Goal: Task Accomplishment & Management: Manage account settings

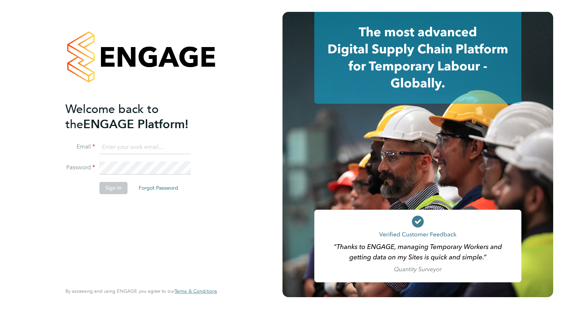
type input "wates@alliance-msp.co.uk"
click at [103, 190] on button "Sign In" at bounding box center [114, 188] width 28 height 12
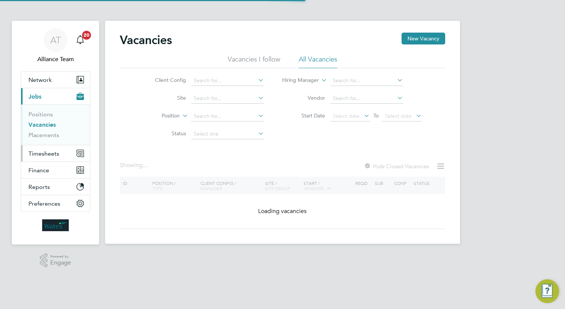
click at [52, 152] on span "Timesheets" at bounding box center [43, 153] width 31 height 7
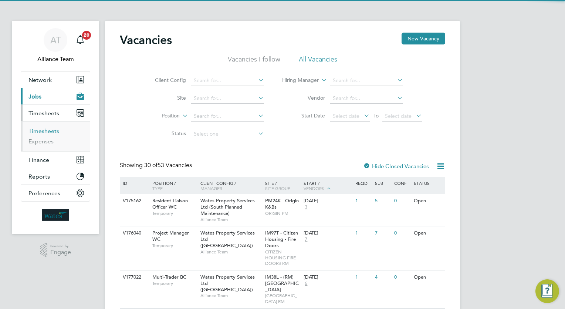
click at [49, 132] on link "Timesheets" at bounding box center [43, 130] width 31 height 7
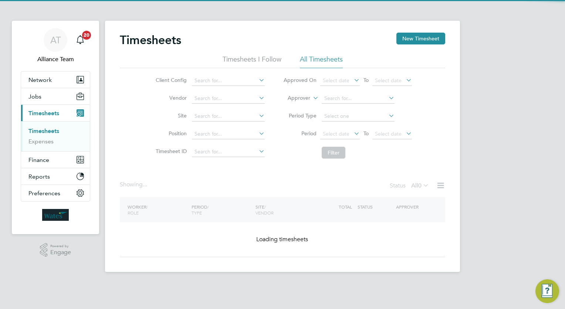
click at [307, 98] on label "Approver" at bounding box center [293, 97] width 33 height 7
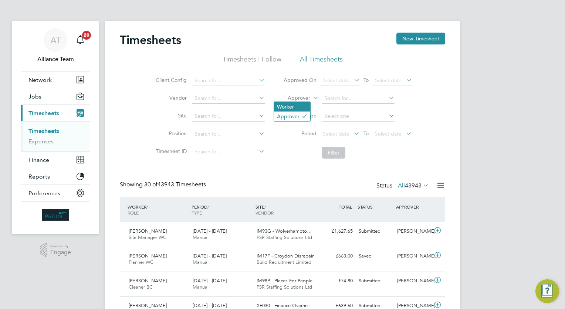
click at [293, 107] on li "Worker" at bounding box center [292, 107] width 36 height 10
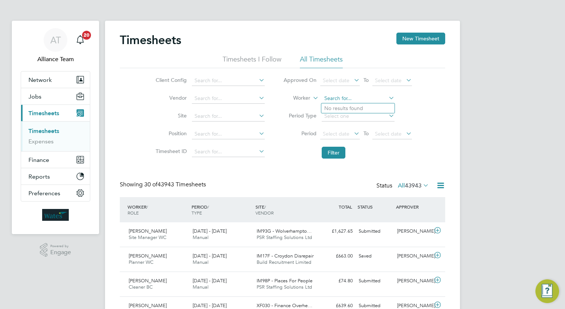
click at [339, 100] on input at bounding box center [358, 98] width 73 height 10
click at [358, 128] on li "Mark G ourvenec" at bounding box center [357, 129] width 73 height 10
type input "Mark Gourvenec"
click at [338, 150] on button "Filter" at bounding box center [334, 153] width 24 height 12
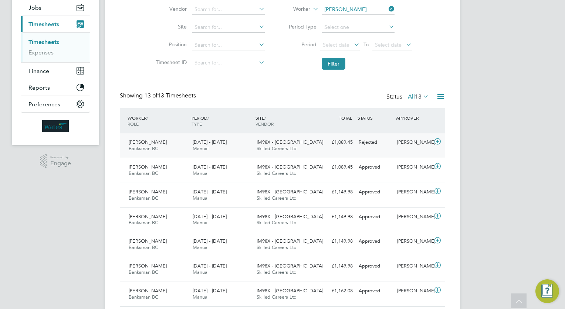
click at [370, 147] on div "Rejected" at bounding box center [375, 142] width 38 height 12
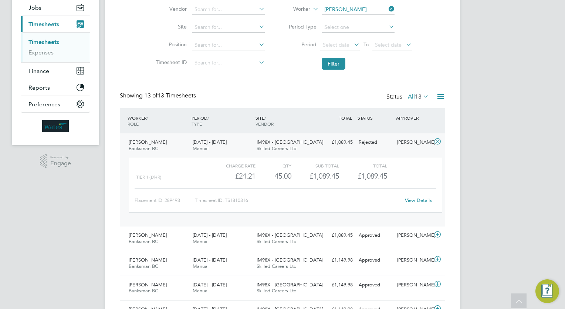
click at [413, 202] on link "View Details" at bounding box center [418, 200] width 27 height 6
click at [47, 52] on link "Expenses" at bounding box center [40, 52] width 25 height 7
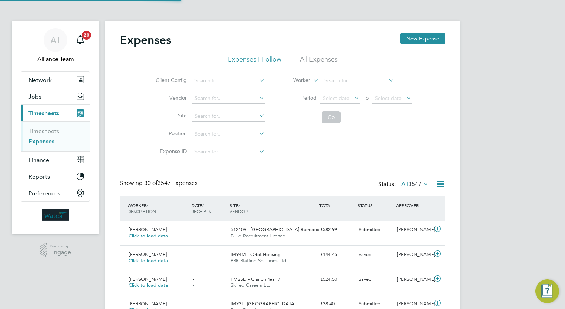
scroll to position [3, 4]
click at [348, 81] on input at bounding box center [358, 80] width 73 height 10
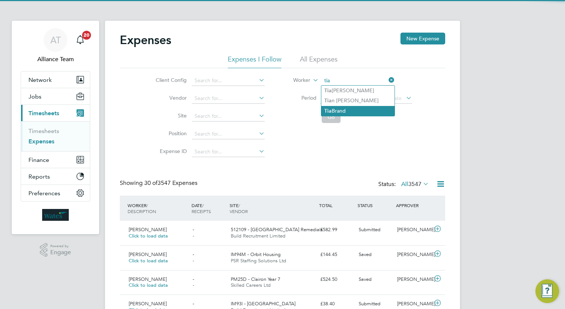
click at [353, 112] on li "Tia Brand" at bounding box center [357, 111] width 73 height 10
type input "Tia Brand"
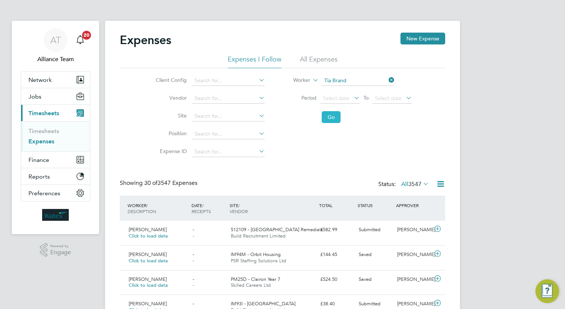
click at [336, 117] on button "Go" at bounding box center [331, 117] width 19 height 12
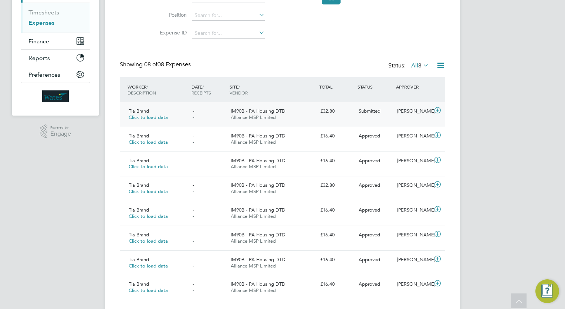
click at [388, 115] on div "Submitted" at bounding box center [375, 111] width 38 height 12
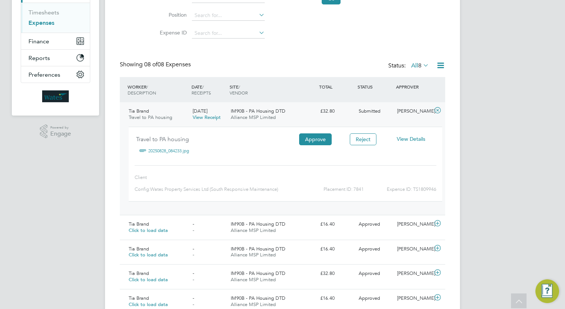
click at [413, 140] on span "View Details" at bounding box center [411, 138] width 28 height 7
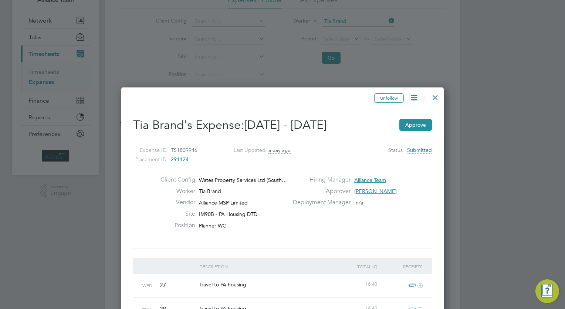
click at [435, 98] on div at bounding box center [435, 95] width 13 height 13
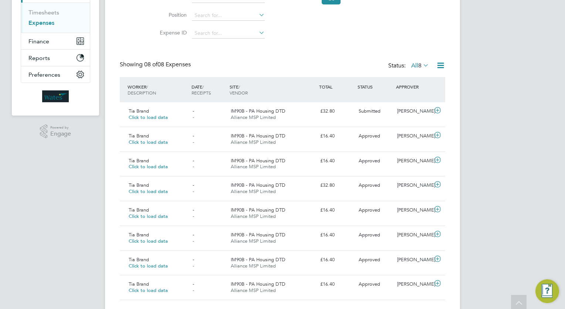
click at [494, 147] on div "AT Alliance Team Notifications 20 Applications: Network Team Members Businesses…" at bounding box center [282, 104] width 565 height 445
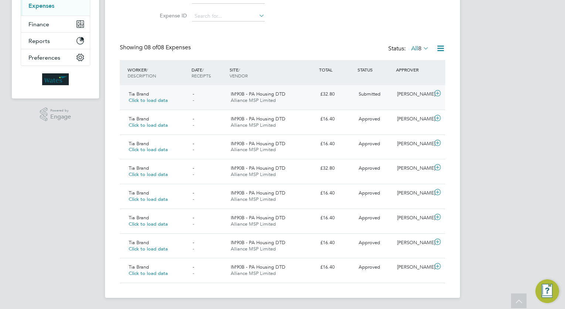
click at [388, 100] on div "Tia Brand Click to load data - - IM90B - PA Housing DTD Alliance MSP Limited £3…" at bounding box center [283, 97] width 326 height 24
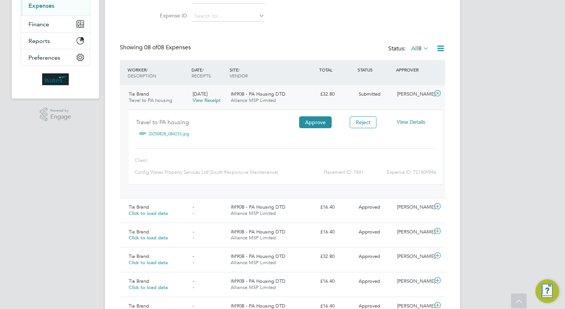
click at [407, 124] on span "View Details" at bounding box center [411, 121] width 28 height 7
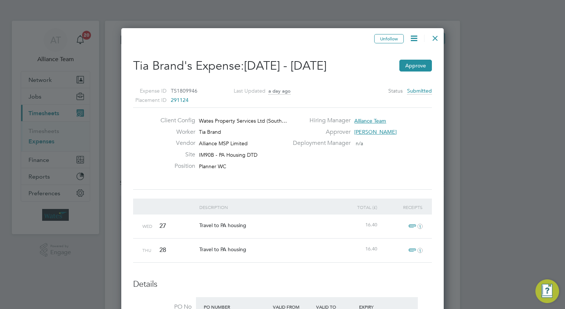
click at [414, 36] on icon at bounding box center [414, 38] width 9 height 9
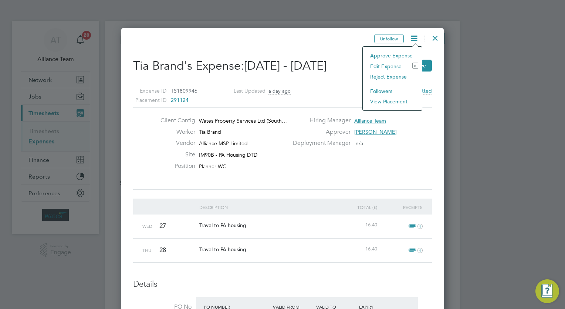
click at [382, 65] on li "Edit Expense e" at bounding box center [393, 66] width 52 height 10
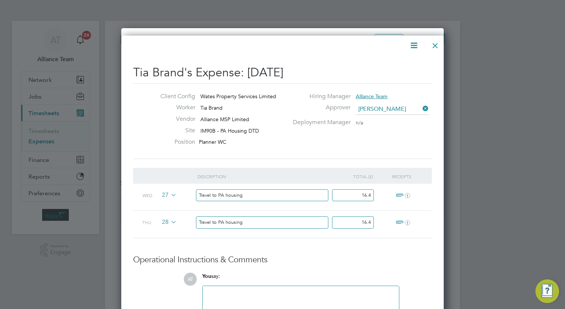
click at [314, 261] on h3 "Operational Instructions & Comments" at bounding box center [282, 259] width 299 height 11
click at [391, 111] on input at bounding box center [392, 109] width 73 height 11
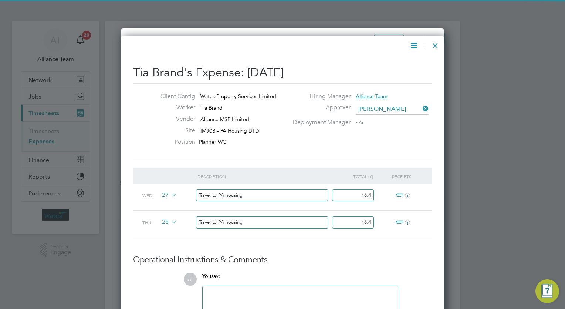
click at [393, 117] on li "Jamie Evenden" at bounding box center [401, 119] width 91 height 10
type input "Jamie Evenden"
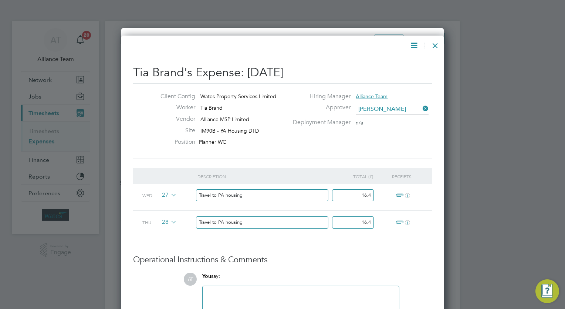
click at [372, 138] on div "Client Config Wates Property Services Limited Worker Tia Brand Vendor Alliance …" at bounding box center [282, 120] width 305 height 57
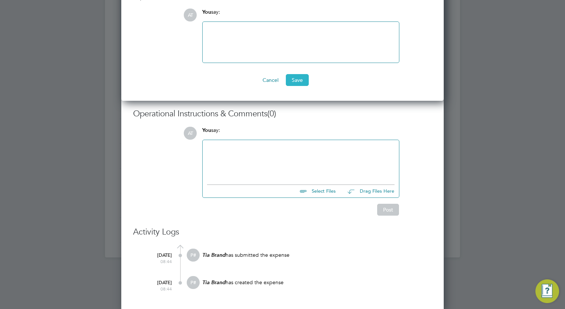
click at [299, 77] on button "Save" at bounding box center [297, 80] width 23 height 12
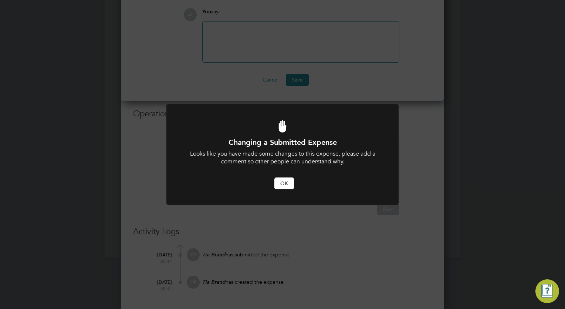
click at [280, 183] on button "OK" at bounding box center [285, 183] width 20 height 12
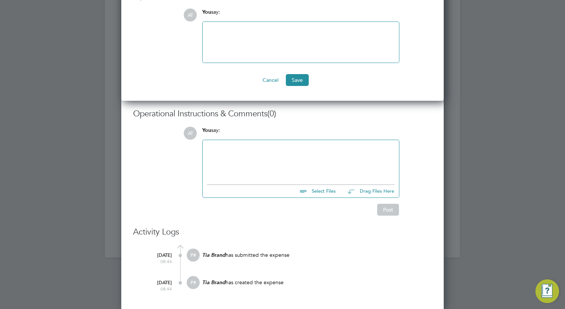
click at [328, 36] on div at bounding box center [301, 42] width 188 height 32
click at [297, 83] on button "Save" at bounding box center [297, 80] width 23 height 12
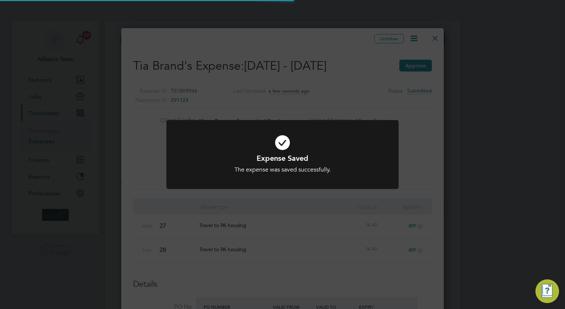
click at [449, 191] on div "Expense Saved The expense was saved successfully. Cancel Okay" at bounding box center [282, 154] width 565 height 309
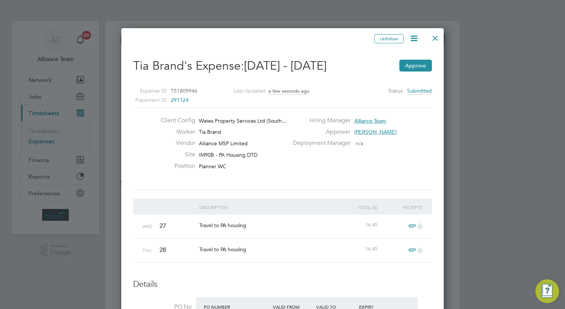
click at [437, 36] on div at bounding box center [435, 36] width 13 height 13
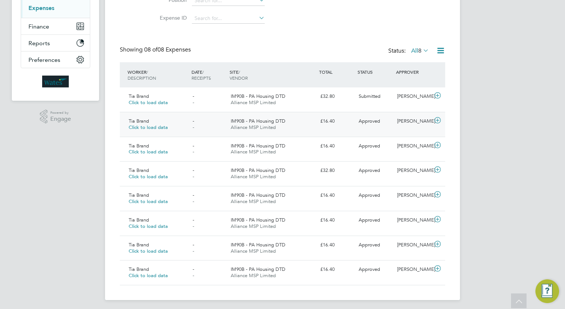
click at [374, 119] on span "Approved" at bounding box center [369, 121] width 21 height 6
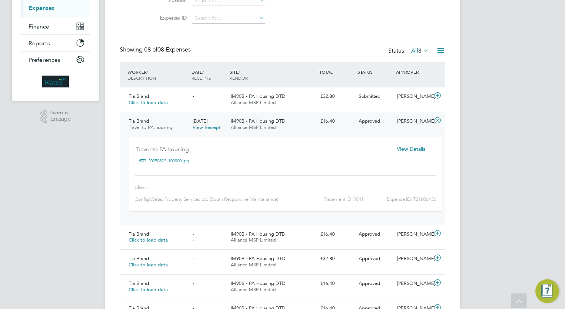
click at [414, 150] on span "View Details" at bounding box center [411, 148] width 28 height 7
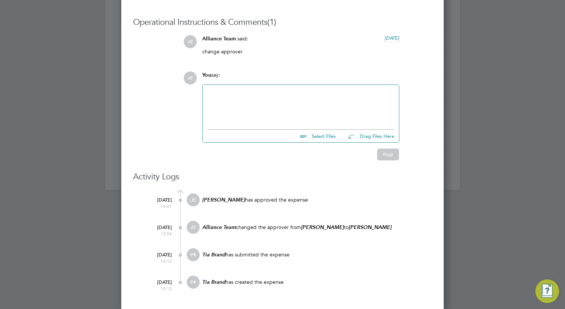
click at [357, 266] on div "Tia Brand has submitted the expense" at bounding box center [317, 258] width 230 height 20
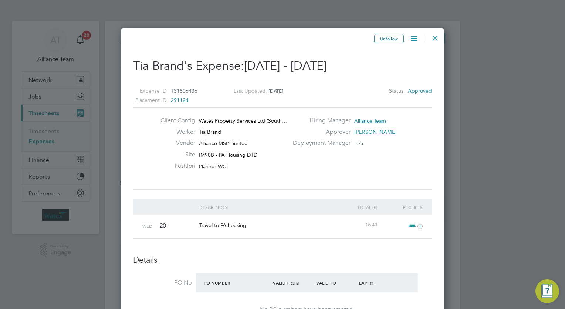
click at [434, 38] on div at bounding box center [435, 36] width 13 height 13
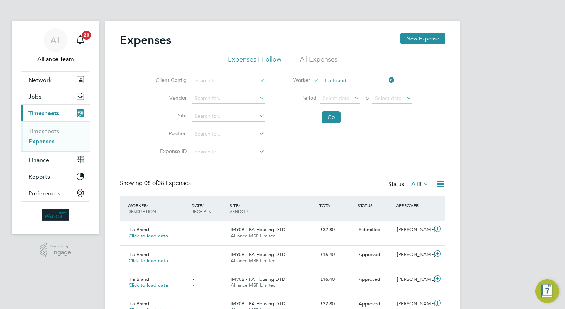
click at [309, 177] on div "Expenses New Expense Expenses I Follow All Expenses Client Config Vendor Site P…" at bounding box center [283, 225] width 326 height 385
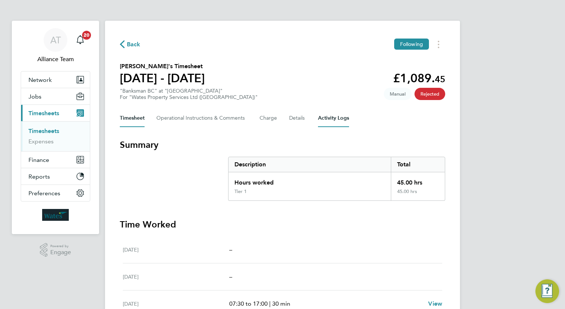
click at [333, 122] on Logs-tab "Activity Logs" at bounding box center [333, 118] width 31 height 18
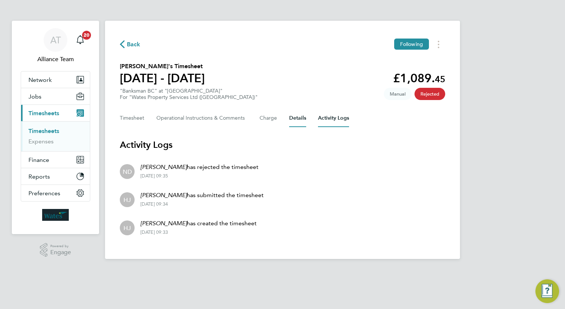
click at [299, 122] on button "Details" at bounding box center [297, 118] width 17 height 18
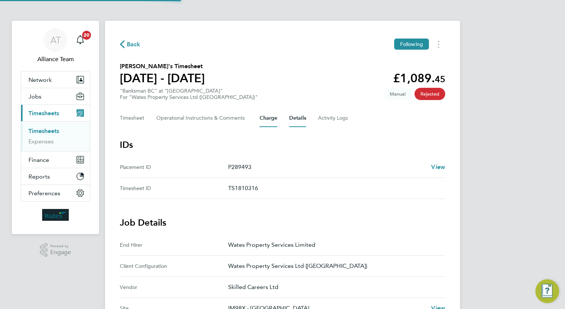
click at [272, 121] on button "Charge" at bounding box center [269, 118] width 18 height 18
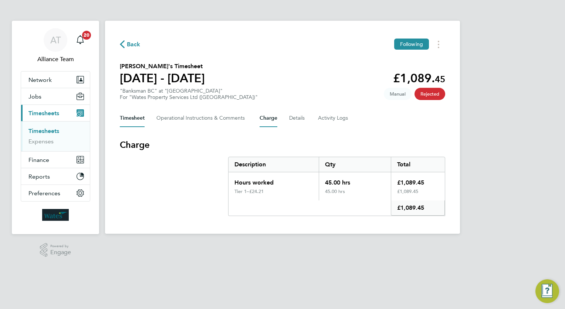
click at [139, 118] on button "Timesheet" at bounding box center [132, 118] width 25 height 18
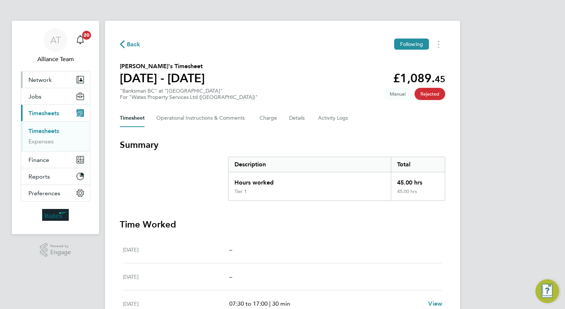
click at [44, 77] on span "Network" at bounding box center [39, 79] width 23 height 7
click at [46, 128] on link "Timesheets" at bounding box center [43, 130] width 31 height 7
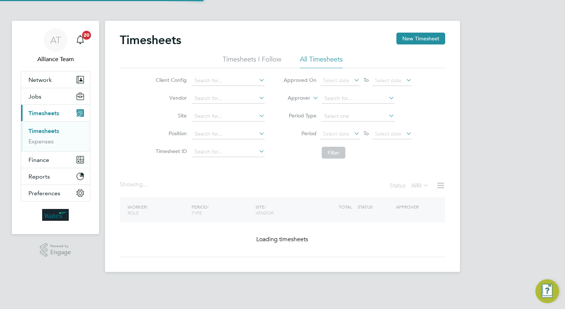
click at [295, 101] on label "Approver" at bounding box center [293, 97] width 33 height 7
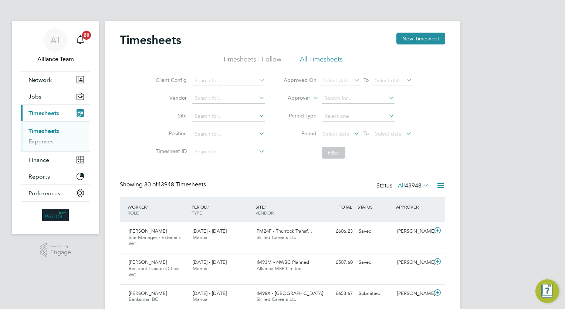
click at [295, 106] on li "Worker" at bounding box center [292, 107] width 36 height 10
click at [358, 91] on li "Worker" at bounding box center [347, 99] width 147 height 18
click at [357, 95] on input at bounding box center [358, 98] width 73 height 10
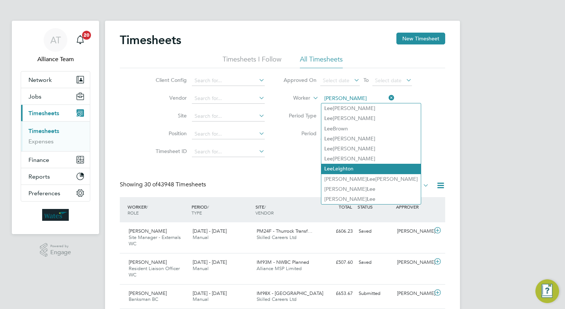
click at [362, 171] on li "Le e Leighton" at bounding box center [371, 169] width 100 height 10
type input "Lee Leighton"
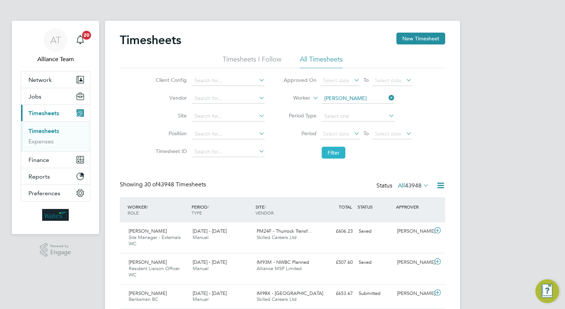
click at [335, 148] on button "Filter" at bounding box center [334, 153] width 24 height 12
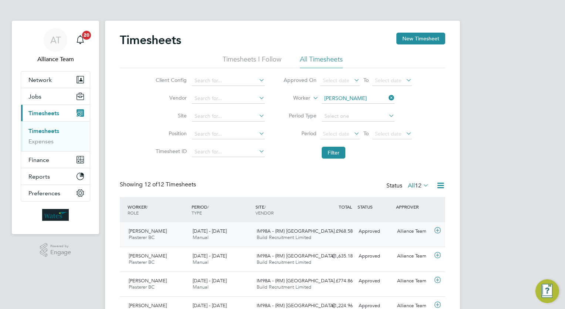
click at [357, 239] on div "Lee Leighton Plasterer BC 9 - 15 Aug 2025 9 - 15 Aug 2025 Manual IM98A - (RM) W…" at bounding box center [283, 234] width 326 height 24
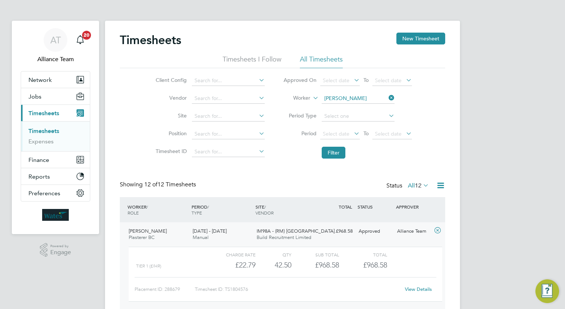
click at [357, 239] on div "Lee Leighton Plasterer BC 9 - 15 Aug 2025 9 - 15 Aug 2025 Manual IM98A - (RM) W…" at bounding box center [283, 268] width 326 height 92
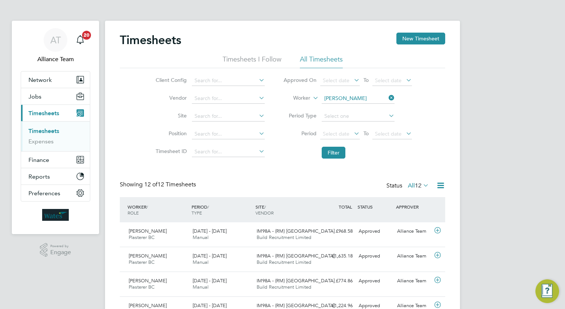
click at [55, 130] on link "Timesheets" at bounding box center [43, 130] width 31 height 7
click at [51, 98] on button "Jobs" at bounding box center [55, 96] width 69 height 16
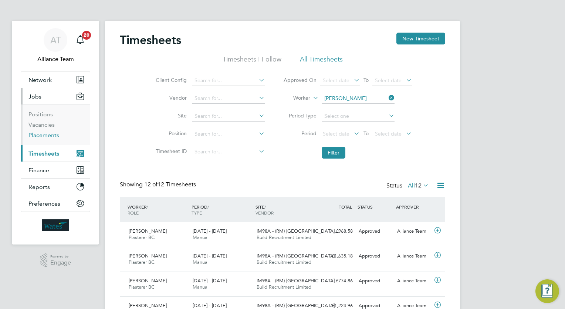
click at [46, 137] on link "Placements" at bounding box center [43, 134] width 31 height 7
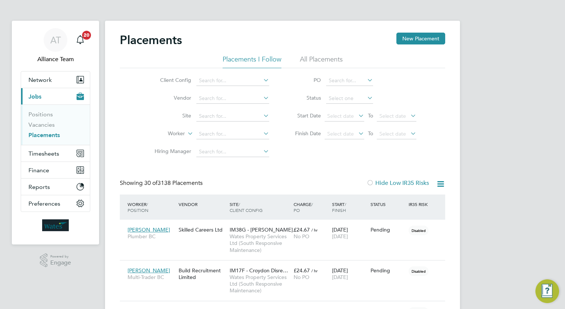
scroll to position [21, 51]
click at [205, 240] on div "Musa Hassoun Plumber BC Skilled Careers Ltd IM38G - PEABODY DT… Wates Property …" at bounding box center [283, 239] width 326 height 40
click at [50, 125] on link "Vacancies" at bounding box center [41, 124] width 26 height 7
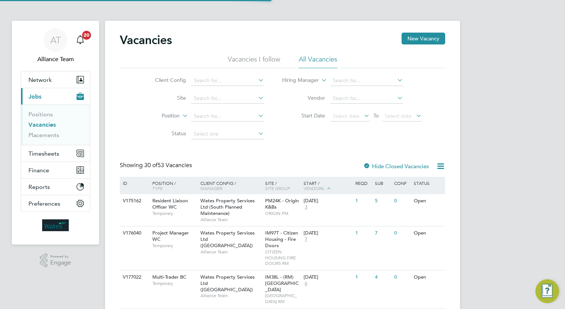
click at [269, 207] on span "PM24K - Origin K&Bs" at bounding box center [282, 203] width 34 height 13
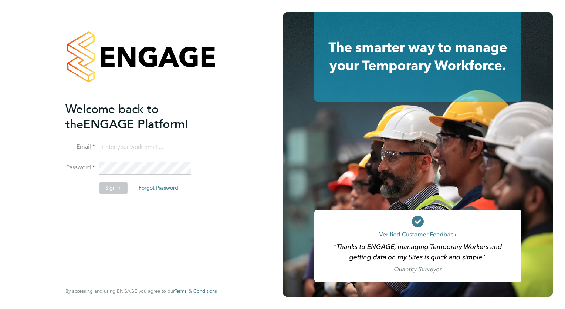
type input "[PERSON_NAME][EMAIL_ADDRESS][PERSON_NAME][DOMAIN_NAME]"
click at [118, 187] on button "Sign In" at bounding box center [114, 188] width 28 height 12
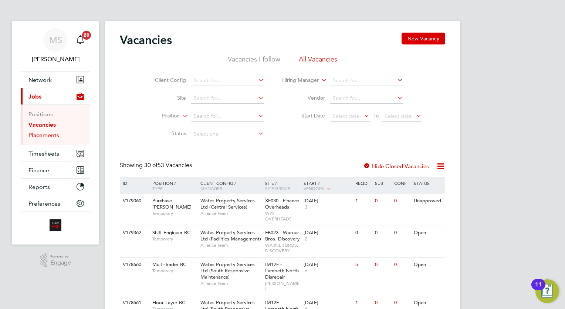
click at [40, 137] on link "Placements" at bounding box center [43, 134] width 31 height 7
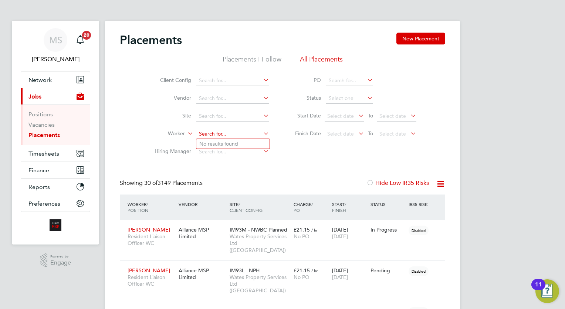
click at [237, 132] on input at bounding box center [232, 134] width 73 height 10
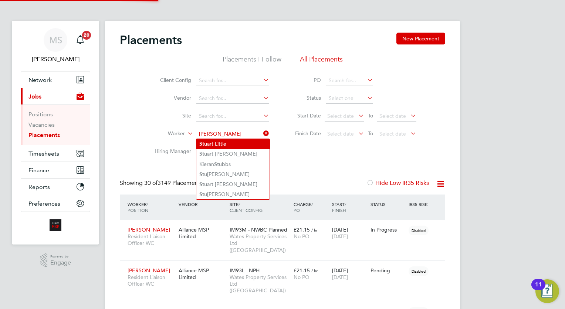
click at [238, 141] on li "Stu art Little" at bounding box center [232, 144] width 73 height 10
type input "[PERSON_NAME]"
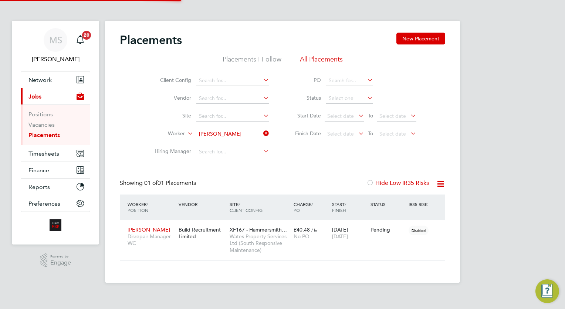
click at [294, 165] on div "Placements New Placement Placements I Follow All Placements Client Config Vendo…" at bounding box center [283, 147] width 326 height 228
click at [442, 181] on icon at bounding box center [440, 183] width 9 height 9
click at [411, 202] on li "Download Placements Report" at bounding box center [404, 201] width 79 height 10
click at [376, 233] on div "Pending" at bounding box center [388, 229] width 38 height 14
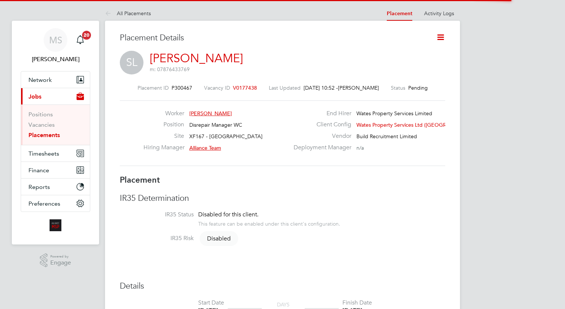
click at [441, 38] on icon at bounding box center [440, 37] width 9 height 9
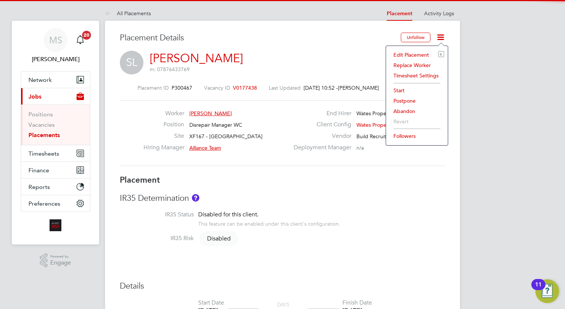
click at [418, 54] on li "Edit Placement e" at bounding box center [417, 55] width 54 height 10
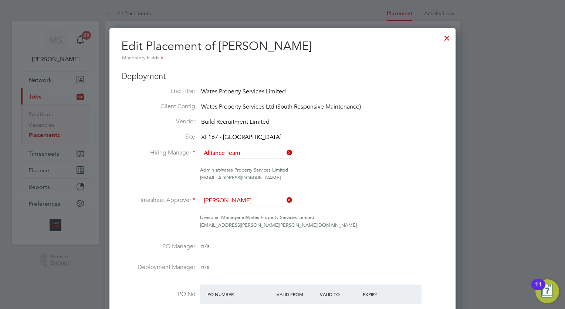
scroll to position [819, 347]
click at [380, 168] on div "Admin at Wates Property Services Limited" at bounding box center [322, 170] width 244 height 8
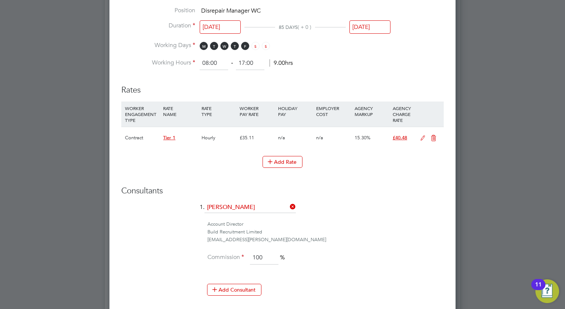
click at [219, 26] on input "[DATE]" at bounding box center [220, 27] width 41 height 14
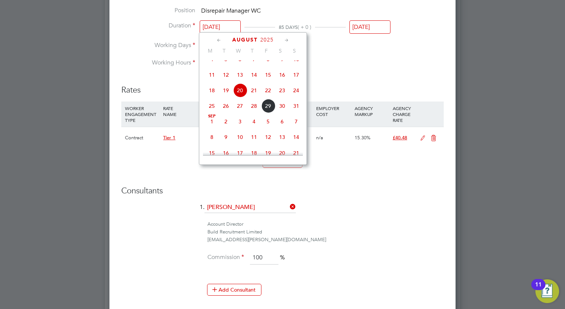
click at [226, 113] on span "26" at bounding box center [226, 106] width 14 height 14
type input "[DATE]"
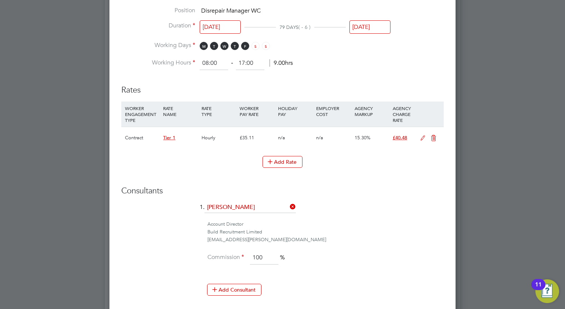
click at [370, 212] on li "1. [PERSON_NAME]" at bounding box center [282, 211] width 323 height 18
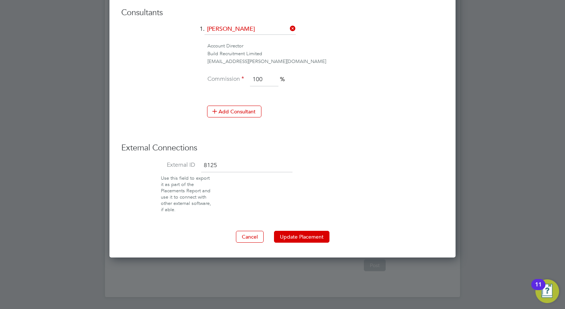
click at [317, 232] on button "Update Placement" at bounding box center [301, 236] width 55 height 12
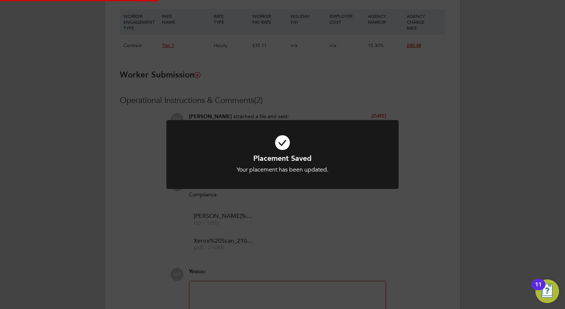
click at [491, 127] on div "Placement Saved Your placement has been updated. Cancel Okay" at bounding box center [282, 154] width 565 height 309
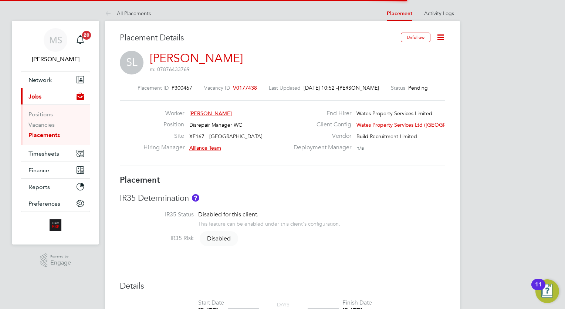
click at [441, 37] on icon at bounding box center [440, 37] width 9 height 9
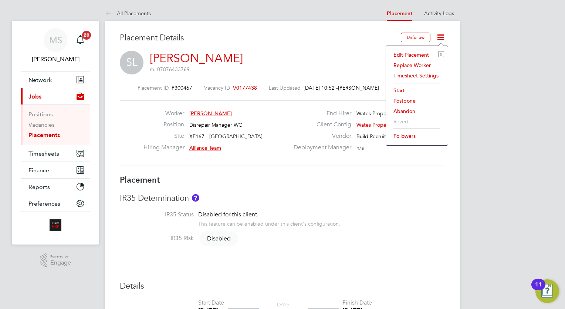
click at [397, 90] on li "Start" at bounding box center [417, 90] width 54 height 10
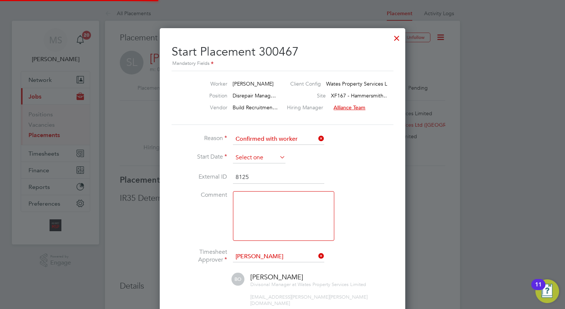
click at [257, 156] on input at bounding box center [259, 157] width 53 height 11
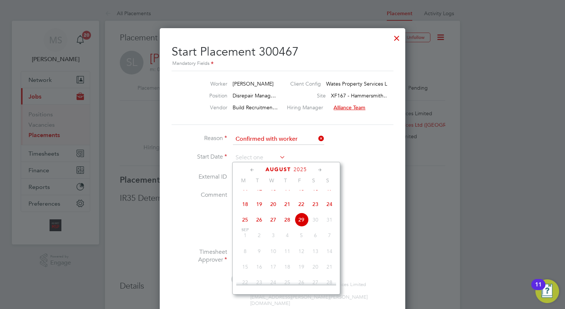
click at [255, 226] on span "26" at bounding box center [259, 219] width 14 height 14
type input "26 Aug 2025"
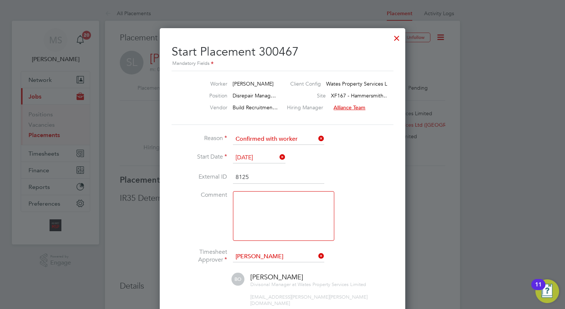
click at [347, 212] on li "Comment" at bounding box center [283, 219] width 222 height 57
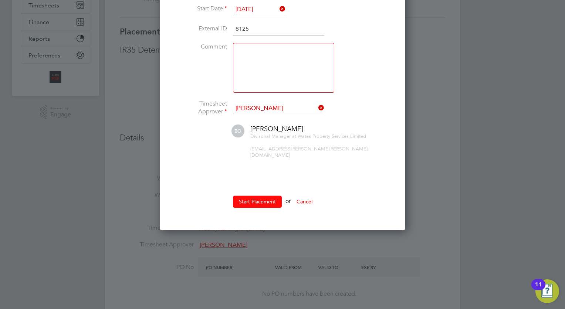
click at [265, 195] on button "Start Placement" at bounding box center [257, 201] width 49 height 12
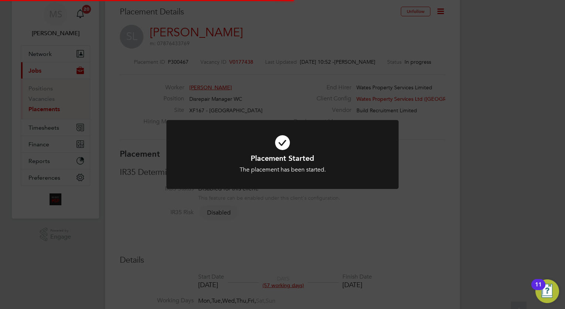
click at [508, 108] on div "Placement Started The placement has been started. Cancel Okay" at bounding box center [282, 154] width 565 height 309
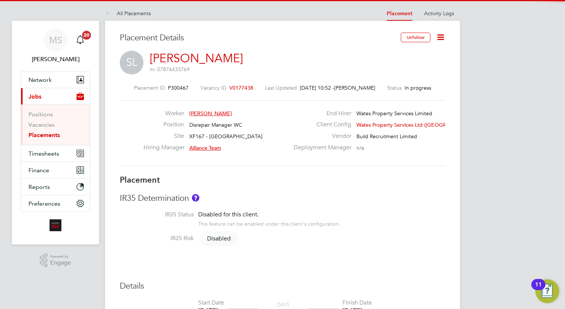
click at [437, 40] on icon at bounding box center [440, 37] width 9 height 9
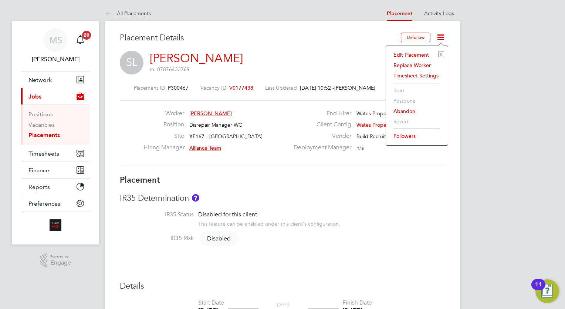
click at [410, 74] on li "Timesheet Settings" at bounding box center [417, 75] width 54 height 10
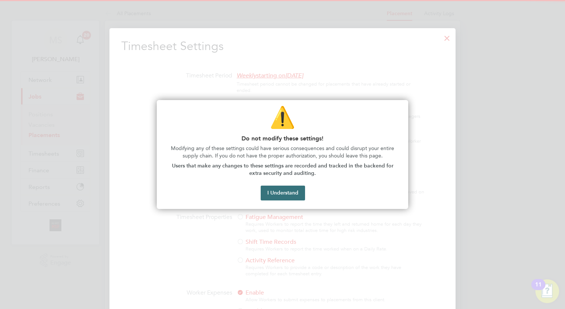
click at [273, 192] on button "I Understand" at bounding box center [283, 192] width 44 height 15
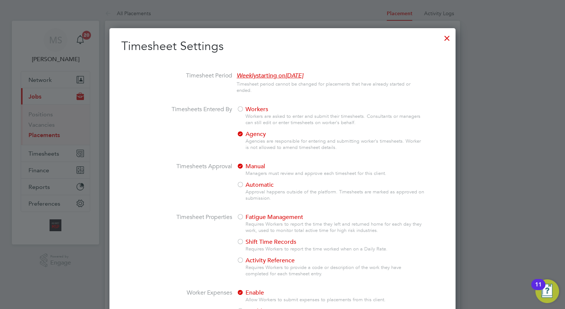
click at [249, 109] on span "Workers" at bounding box center [252, 108] width 31 height 7
click at [201, 144] on li "Timesheets Entered By Workers Workers are asked to enter and submit their times…" at bounding box center [282, 133] width 323 height 57
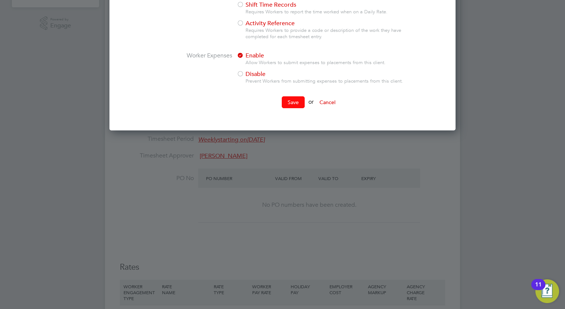
click at [299, 104] on button "Save" at bounding box center [293, 102] width 23 height 12
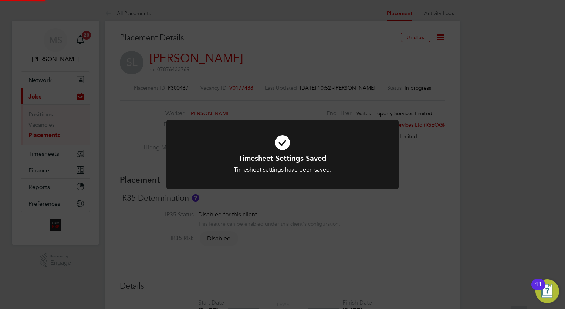
click at [498, 135] on div "Timesheet Settings Saved Timesheet settings have been saved. Cancel Okay" at bounding box center [282, 154] width 565 height 309
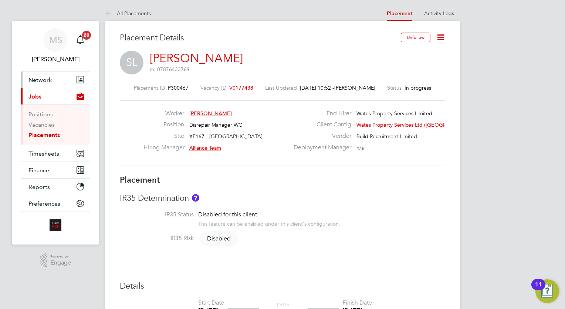
click at [37, 75] on button "Network" at bounding box center [55, 79] width 69 height 16
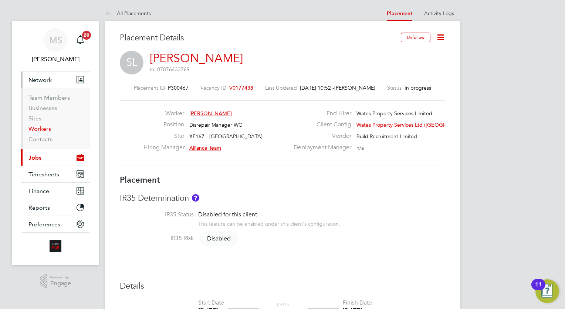
click at [45, 128] on link "Workers" at bounding box center [39, 128] width 23 height 7
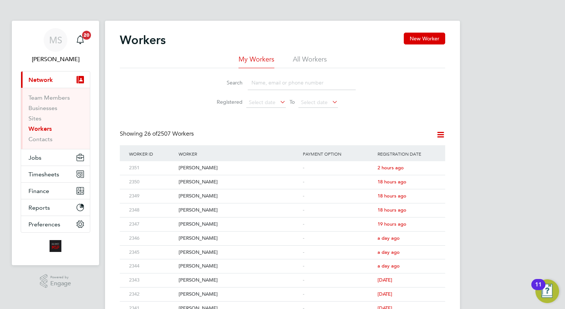
click at [284, 78] on input at bounding box center [302, 82] width 108 height 14
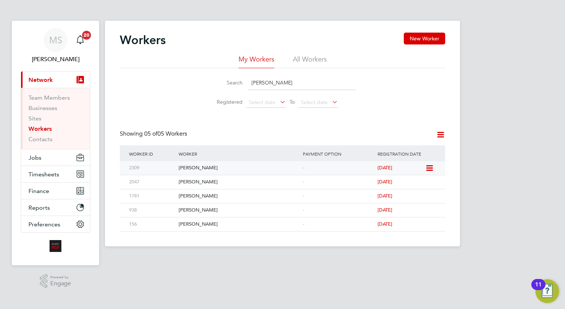
click at [431, 166] on icon at bounding box center [428, 168] width 7 height 9
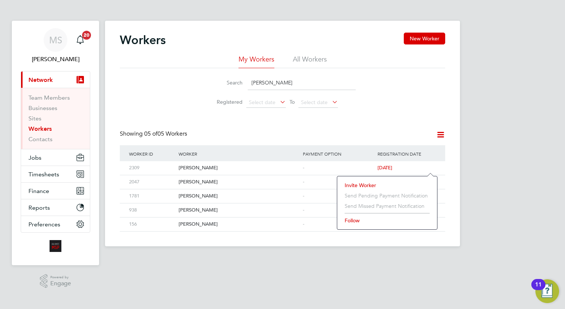
click at [361, 185] on li "Invite Worker" at bounding box center [387, 185] width 92 height 10
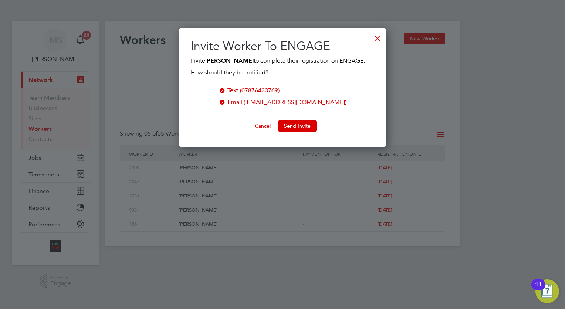
drag, startPoint x: 292, startPoint y: 124, endPoint x: 284, endPoint y: 119, distance: 8.5
click at [284, 119] on ng-form "Text (07876433769) Email (stu_little@sky.com) Cancel Send Invite" at bounding box center [282, 109] width 183 height 46
click at [289, 126] on button "Send Invite" at bounding box center [297, 126] width 38 height 12
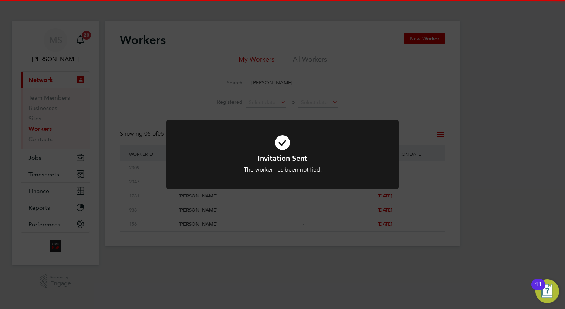
click at [384, 104] on div "Invitation Sent The worker has been notified. Cancel Okay" at bounding box center [282, 154] width 565 height 309
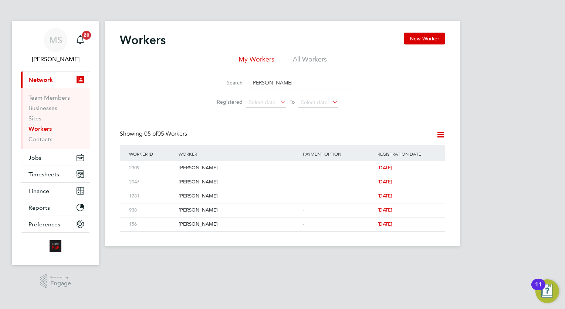
click at [287, 87] on input "[PERSON_NAME]" at bounding box center [302, 82] width 108 height 14
type input "s"
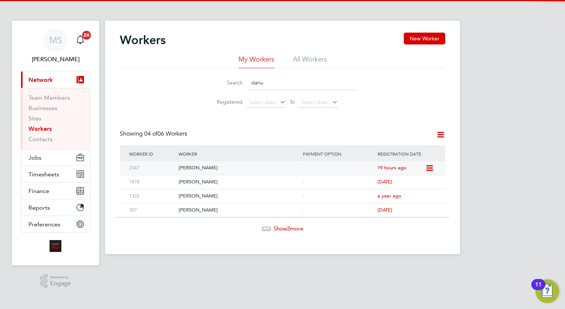
type input "dariu"
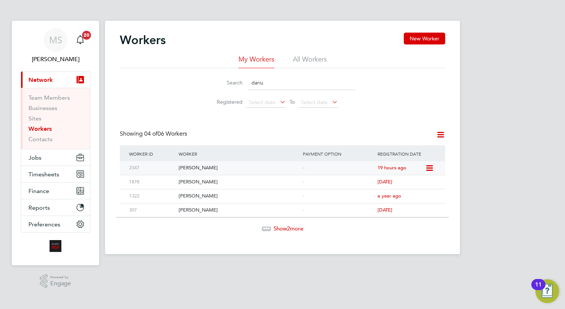
click at [302, 172] on div "-" at bounding box center [338, 168] width 75 height 14
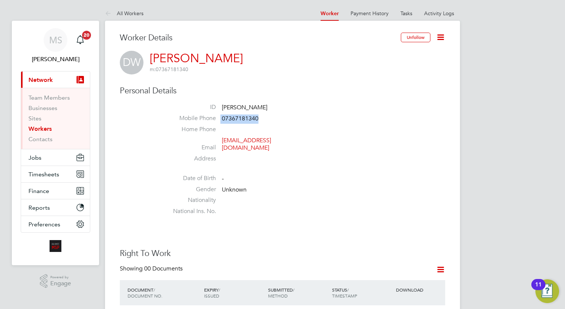
drag, startPoint x: 268, startPoint y: 118, endPoint x: 220, endPoint y: 118, distance: 47.4
click at [220, 118] on li "Mobile Phone [PHONE_NUMBER]" at bounding box center [304, 119] width 281 height 11
drag, startPoint x: 220, startPoint y: 118, endPoint x: 231, endPoint y: 119, distance: 10.4
copy li "07367181340"
click at [42, 128] on link "Workers" at bounding box center [39, 128] width 23 height 7
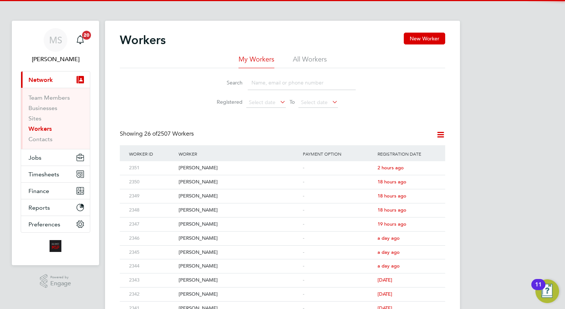
click at [304, 78] on input at bounding box center [302, 82] width 108 height 14
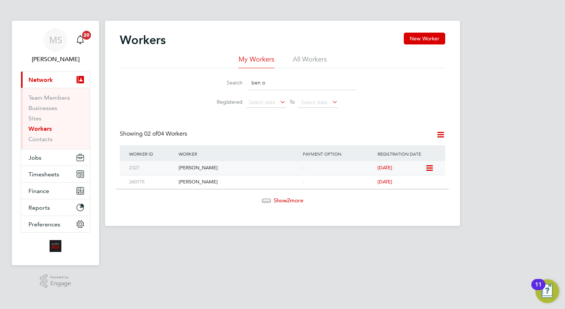
type input "ben o"
click at [257, 171] on div "[PERSON_NAME]" at bounding box center [239, 168] width 124 height 14
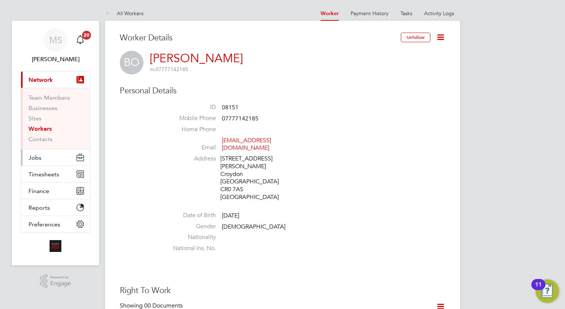
click at [42, 155] on button "Jobs" at bounding box center [55, 157] width 69 height 16
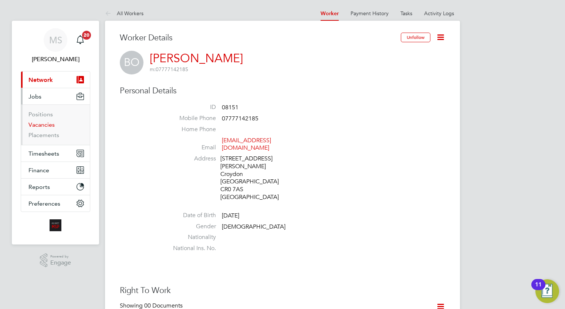
click at [45, 125] on link "Vacancies" at bounding box center [41, 124] width 26 height 7
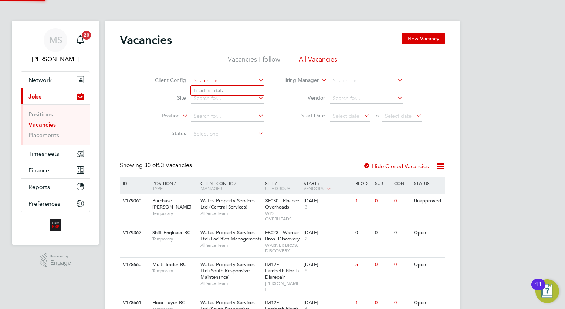
click at [224, 83] on input at bounding box center [227, 80] width 73 height 10
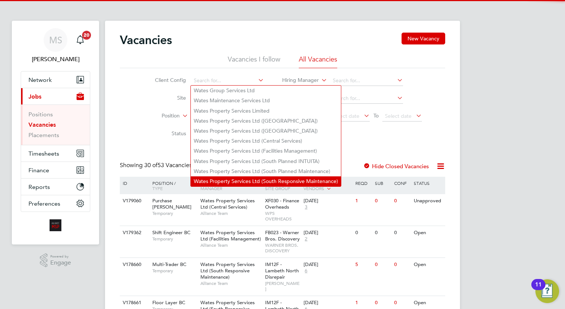
click at [302, 183] on li "Wates Property Services Ltd (South Responsive Maintenance)" at bounding box center [266, 181] width 150 height 10
type input "Wates Property Services Ltd (South Responsive Maintenance)"
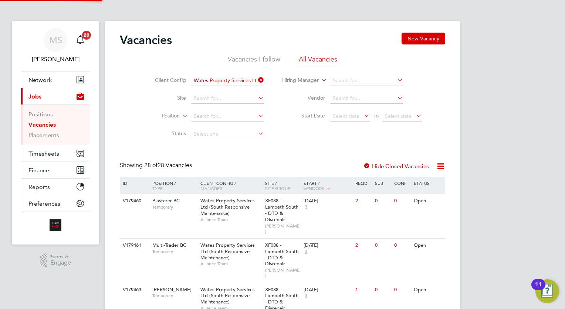
click at [43, 70] on app-nav-user-info "[PERSON_NAME] Notifications 20" at bounding box center [56, 46] width 70 height 50
click at [43, 77] on span "Network" at bounding box center [39, 79] width 23 height 7
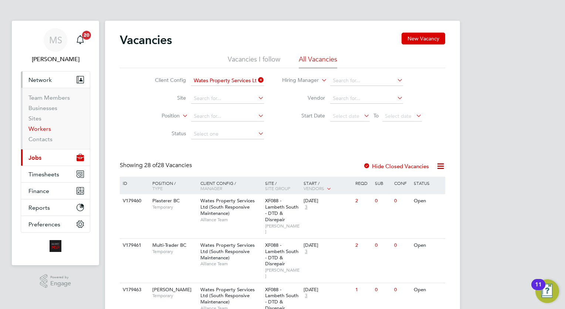
click at [43, 131] on link "Workers" at bounding box center [39, 128] width 23 height 7
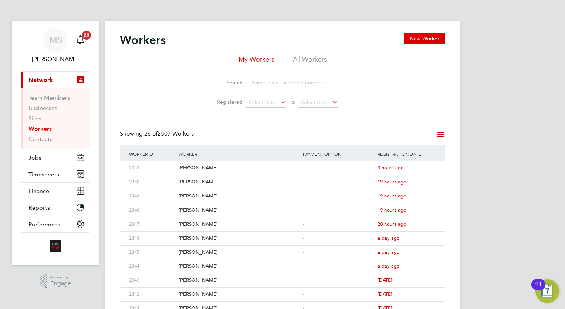
click at [282, 83] on input at bounding box center [302, 82] width 108 height 14
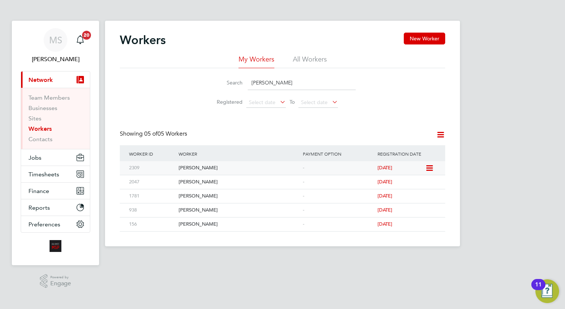
type input "[PERSON_NAME]"
click at [430, 168] on icon at bounding box center [428, 168] width 7 height 9
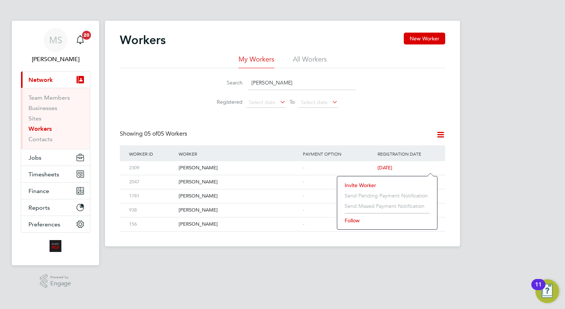
click at [367, 183] on li "Invite Worker" at bounding box center [387, 185] width 92 height 10
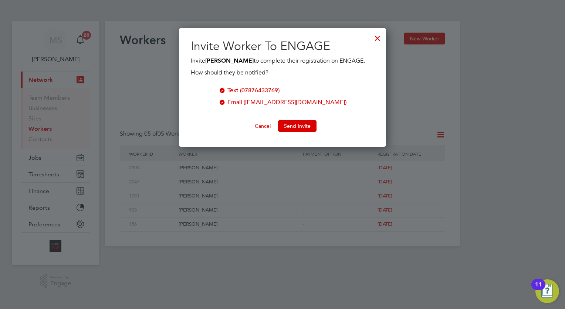
scroll to position [118, 208]
click at [294, 127] on button "Send Invite" at bounding box center [297, 126] width 38 height 12
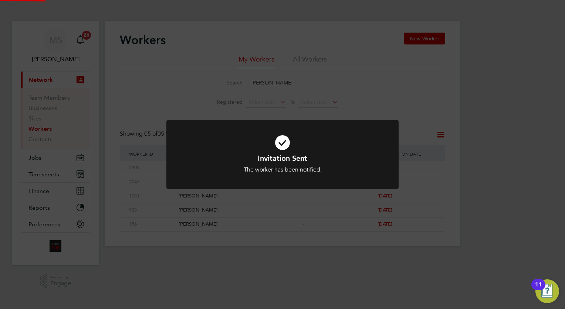
click at [403, 115] on div "Invitation Sent The worker has been notified. Cancel Okay" at bounding box center [282, 154] width 565 height 309
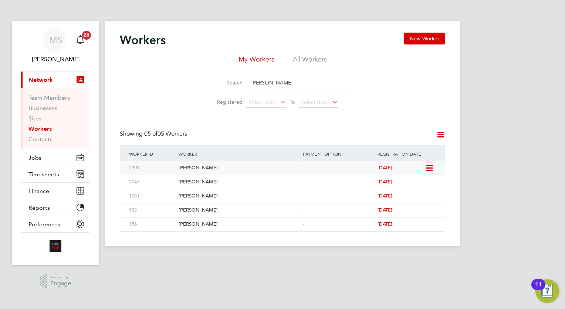
click at [247, 172] on div "[PERSON_NAME]" at bounding box center [239, 168] width 124 height 14
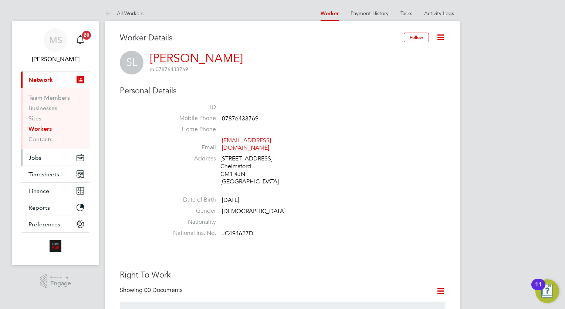
click at [56, 160] on button "Jobs" at bounding box center [55, 157] width 69 height 16
click at [45, 155] on button "Jobs" at bounding box center [55, 157] width 69 height 16
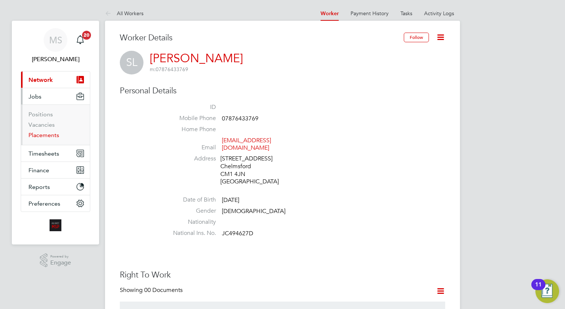
click at [41, 136] on link "Placements" at bounding box center [43, 134] width 31 height 7
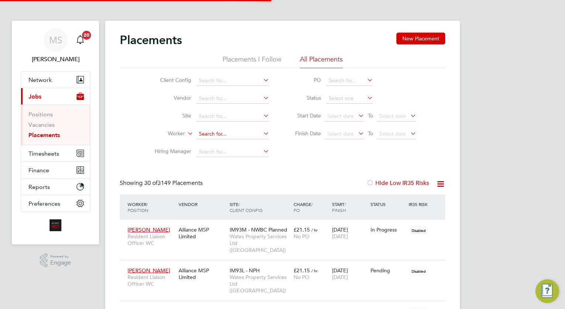
click at [216, 129] on input at bounding box center [232, 134] width 73 height 10
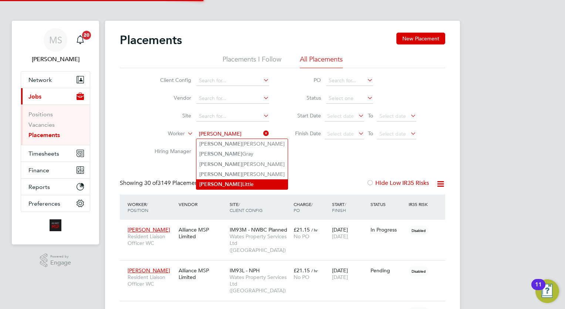
click at [252, 179] on li "Stuart Little" at bounding box center [241, 184] width 91 height 10
type input "Stuart Little"
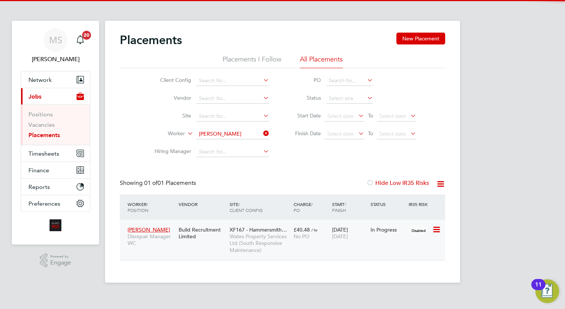
click at [386, 235] on div "In Progress" at bounding box center [388, 229] width 38 height 14
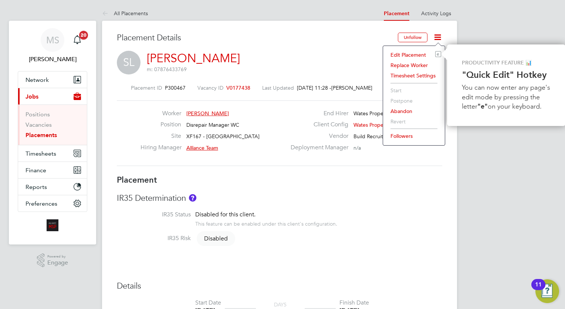
click at [414, 77] on li "Timesheet Settings" at bounding box center [414, 75] width 54 height 10
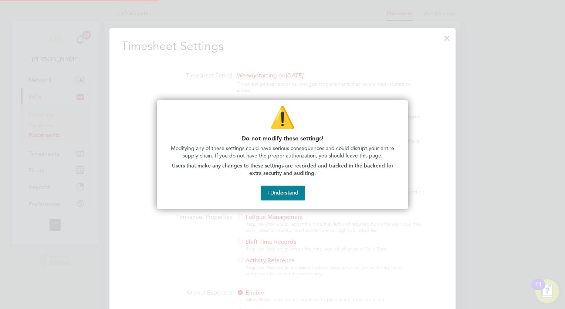
scroll to position [3, 4]
click at [298, 192] on button "I Understand" at bounding box center [283, 192] width 44 height 15
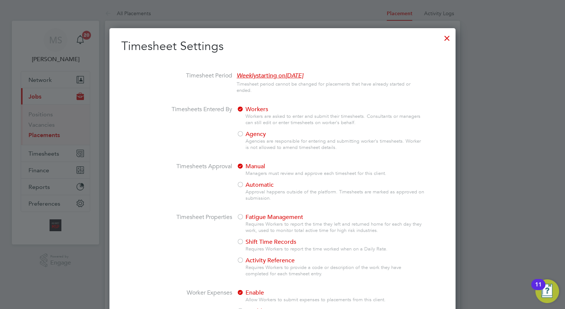
click at [153, 146] on li "Timesheets Entered By Workers Workers are asked to enter and submit their times…" at bounding box center [282, 133] width 323 height 57
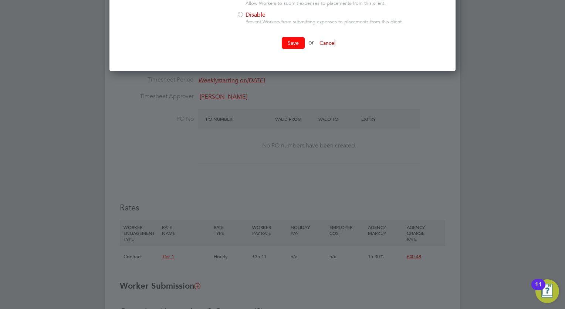
click at [296, 38] on button "Save" at bounding box center [293, 43] width 23 height 12
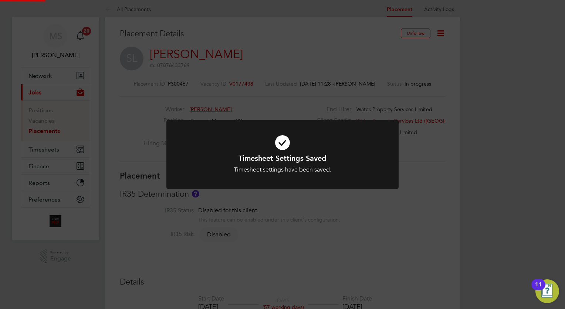
click at [504, 135] on div "Timesheet Settings Saved Timesheet settings have been saved. Cancel Okay" at bounding box center [282, 154] width 565 height 309
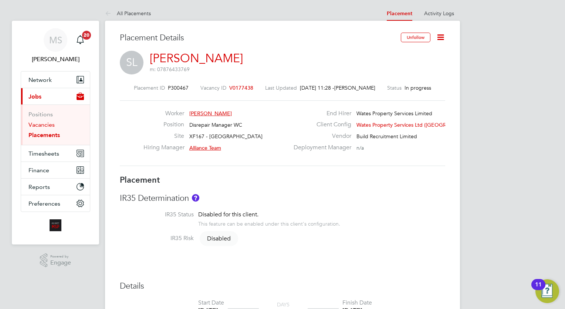
click at [43, 124] on link "Vacancies" at bounding box center [41, 124] width 26 height 7
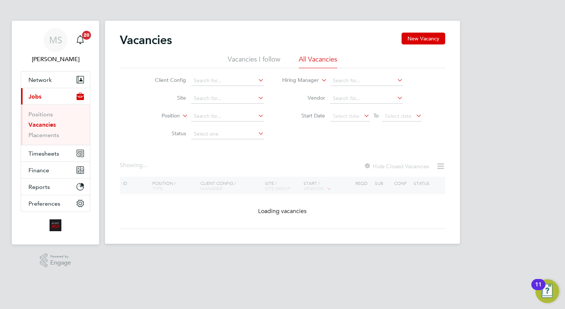
click at [191, 43] on div "Vacancies New Vacancy" at bounding box center [283, 44] width 326 height 22
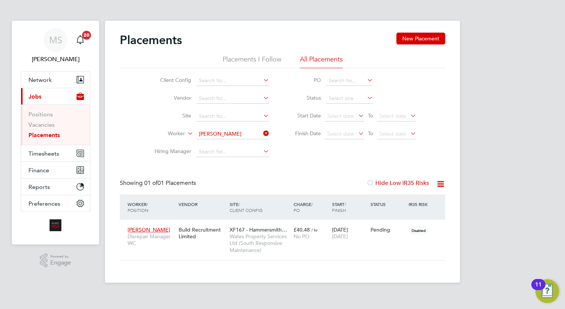
scroll to position [35, 64]
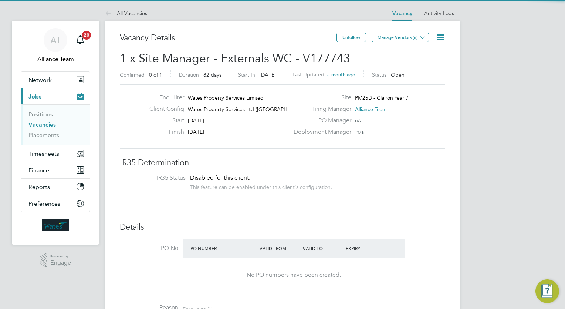
click at [393, 185] on li "IR35 Status Disabled for this client. This feature can be enabled under this cl…" at bounding box center [282, 183] width 311 height 18
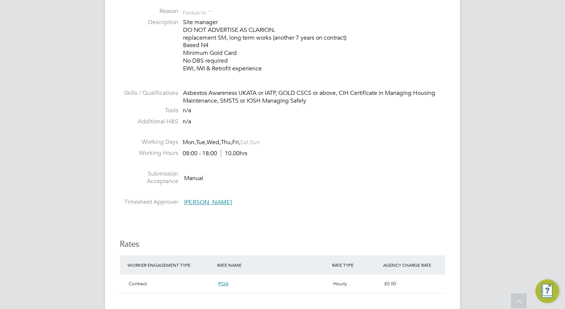
click at [60, 118] on div "AT Alliance Team Notifications 20 Applications: Network Team Members Businesses…" at bounding box center [282, 242] width 565 height 1076
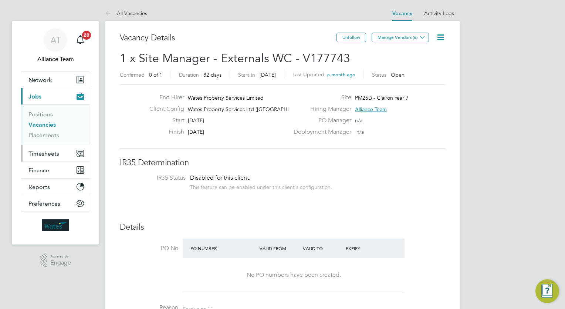
click at [60, 155] on button "Timesheets" at bounding box center [55, 153] width 69 height 16
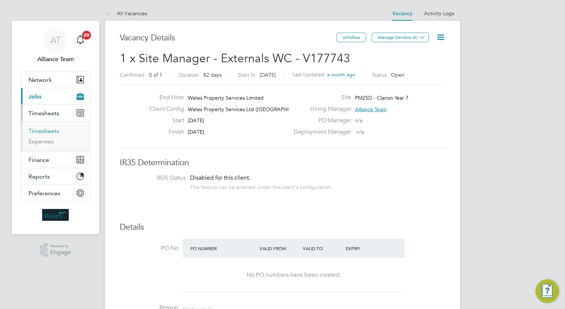
click at [46, 132] on link "Timesheets" at bounding box center [43, 130] width 31 height 7
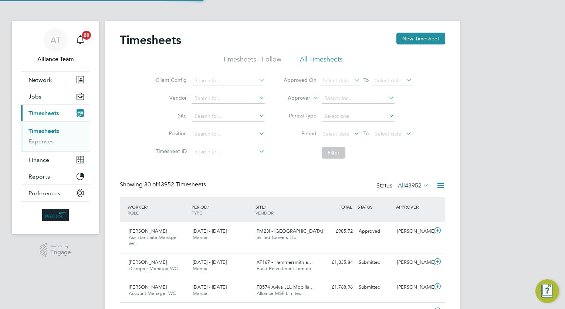
click at [300, 97] on label "Approver" at bounding box center [293, 97] width 33 height 7
click at [292, 103] on li "Worker" at bounding box center [292, 107] width 36 height 10
click at [336, 100] on input at bounding box center [358, 98] width 73 height 10
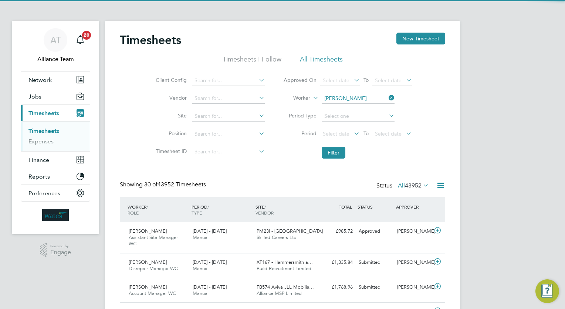
click at [369, 110] on b "Ell" at bounding box center [372, 108] width 6 height 6
type input "Thomas Ellis"
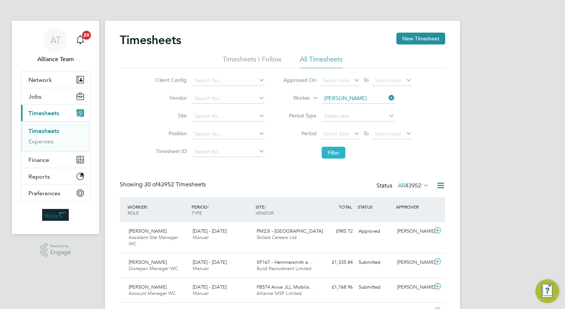
click at [336, 152] on button "Filter" at bounding box center [334, 153] width 24 height 12
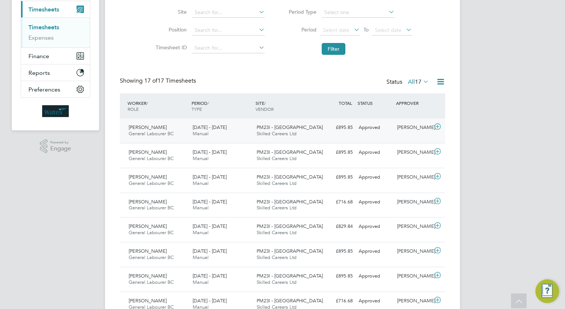
click at [394, 132] on div "Approved" at bounding box center [375, 127] width 38 height 12
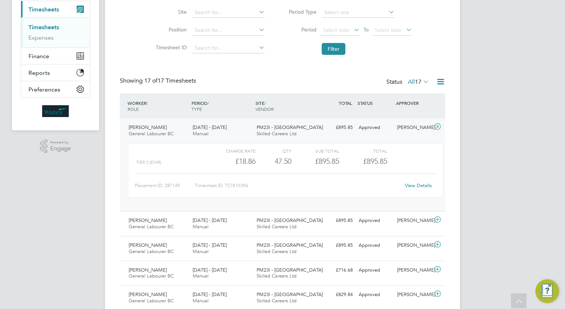
click at [421, 184] on link "View Details" at bounding box center [418, 185] width 27 height 6
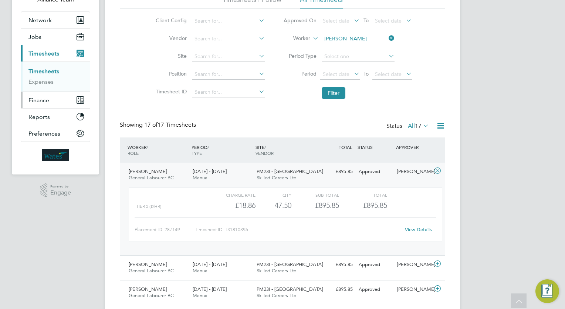
scroll to position [59, 0]
click at [30, 34] on span "Jobs" at bounding box center [34, 37] width 13 height 7
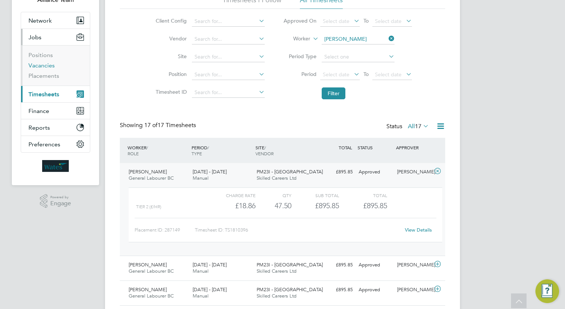
click at [47, 63] on link "Vacancies" at bounding box center [41, 65] width 26 height 7
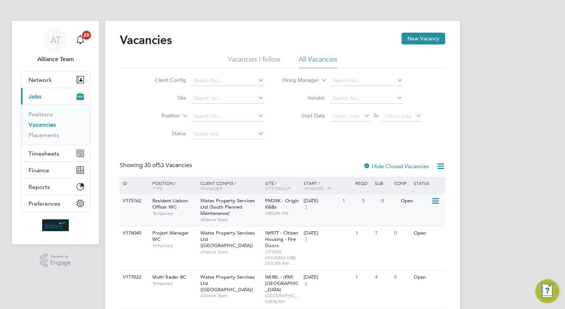
click at [287, 205] on div "PM24K - Origin K&Bs ORIGIN PM" at bounding box center [282, 207] width 39 height 26
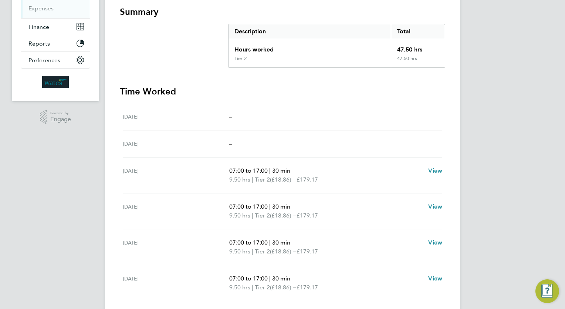
scroll to position [225, 0]
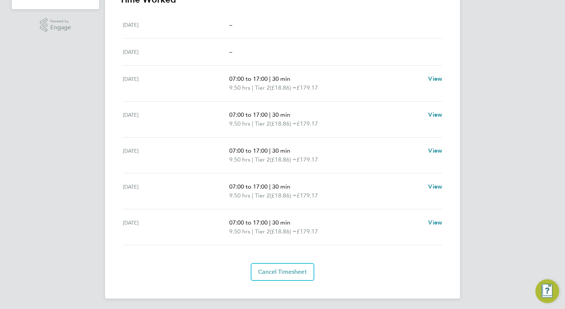
click at [278, 281] on div "Back Following [PERSON_NAME] Timesheet [DATE] - [DATE] £895. 85 "General Labour…" at bounding box center [282, 47] width 355 height 502
click at [293, 270] on span "Cancel Timesheet" at bounding box center [282, 271] width 49 height 7
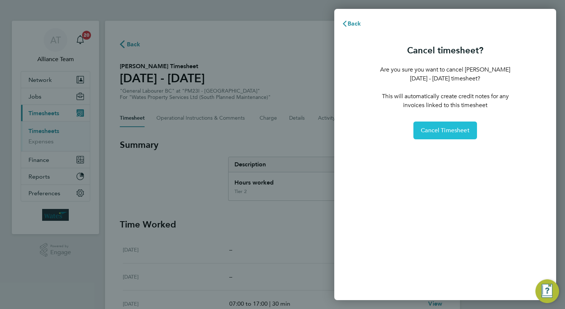
click at [463, 127] on span "Cancel Timesheet" at bounding box center [445, 130] width 49 height 7
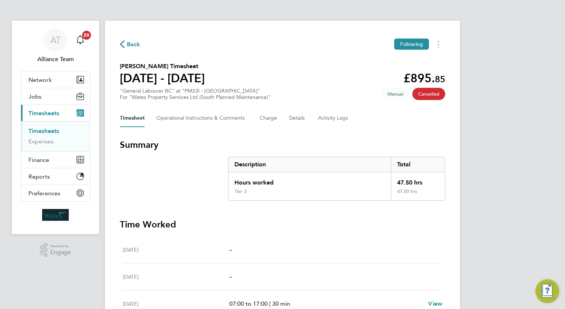
click at [327, 88] on section "Thomas Ellis's Timesheet 23 - 29 Aug 2025 £895. 85 "General Labourer BC" at "PM…" at bounding box center [283, 81] width 326 height 38
click at [299, 118] on button "Details" at bounding box center [297, 118] width 17 height 18
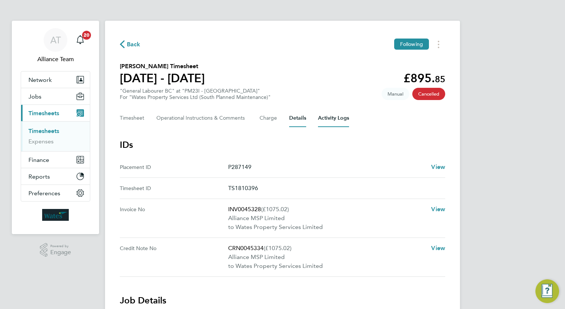
click at [330, 119] on Logs-tab "Activity Logs" at bounding box center [333, 118] width 31 height 18
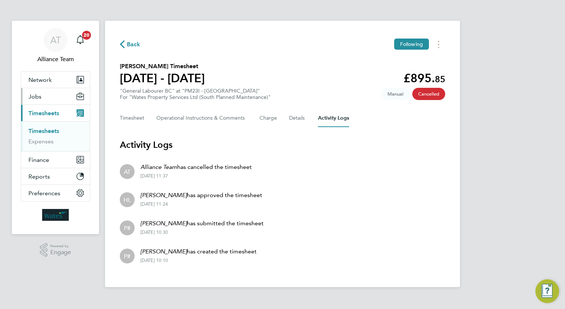
click at [43, 92] on button "Jobs" at bounding box center [55, 96] width 69 height 16
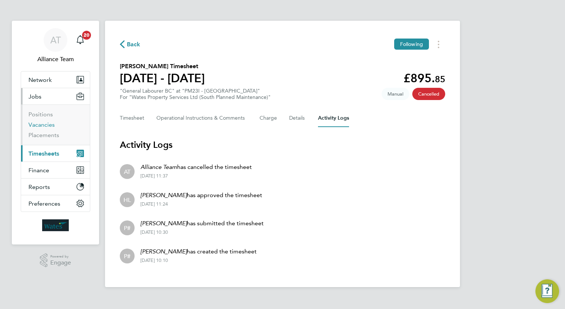
click at [48, 125] on link "Vacancies" at bounding box center [41, 124] width 26 height 7
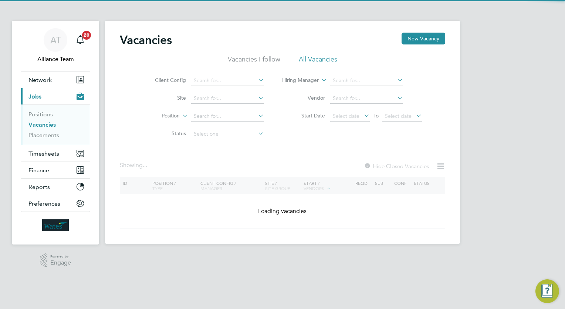
click at [226, 85] on div "Vacancies New Vacancy Vacancies I follow All Vacancies Client Config Site Posit…" at bounding box center [282, 132] width 355 height 223
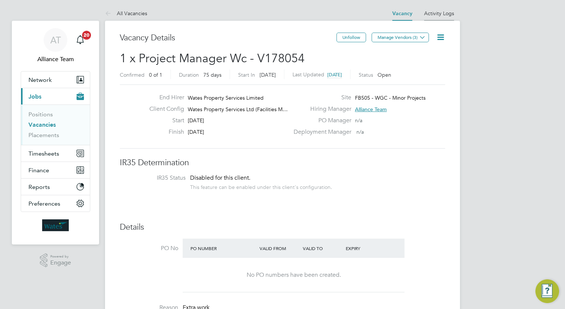
click at [435, 16] on link "Activity Logs" at bounding box center [439, 13] width 30 height 7
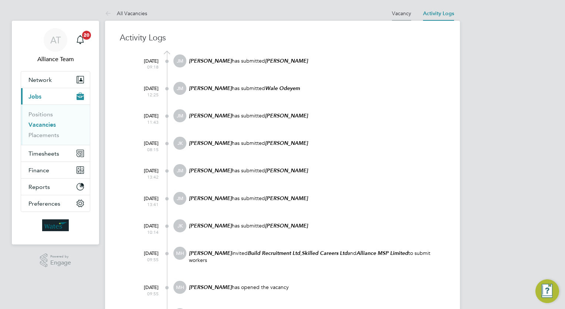
click at [404, 14] on link "Vacancy" at bounding box center [401, 13] width 19 height 7
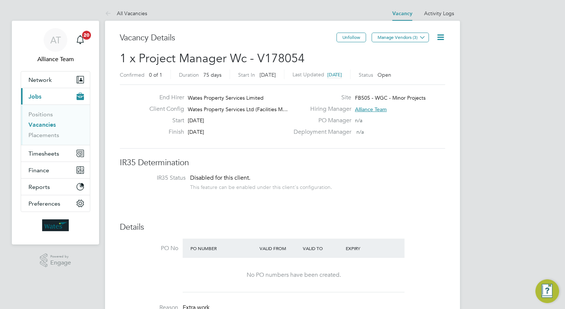
click at [407, 174] on li "IR35 Status Disabled for this client. This feature can be enabled under this cl…" at bounding box center [282, 183] width 311 height 18
click at [416, 191] on li "IR35 Status Disabled for this client. This feature can be enabled under this cl…" at bounding box center [282, 183] width 311 height 18
click at [437, 40] on icon at bounding box center [440, 37] width 9 height 9
click at [428, 52] on li "Edit Vacancy e" at bounding box center [422, 55] width 43 height 10
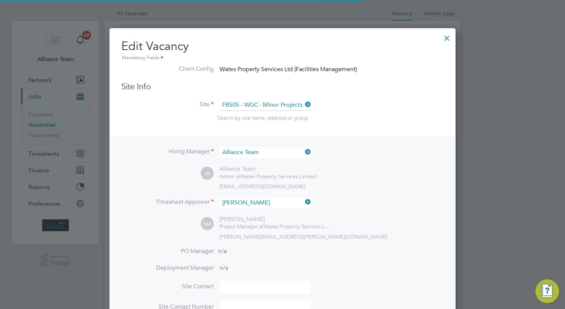
scroll to position [952, 347]
click at [405, 171] on div "AT Alliance Team Admin at Wates Property Services Limited wates@alliance-msp.co…" at bounding box center [322, 177] width 243 height 24
click at [452, 39] on div at bounding box center [447, 36] width 13 height 13
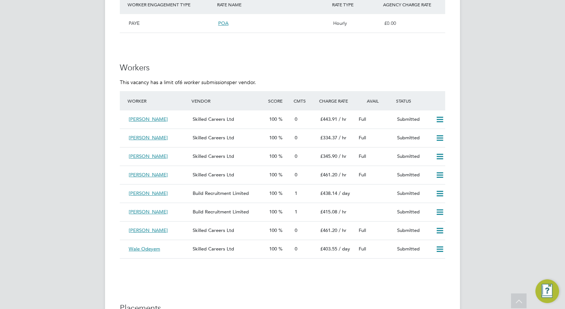
scroll to position [651, 0]
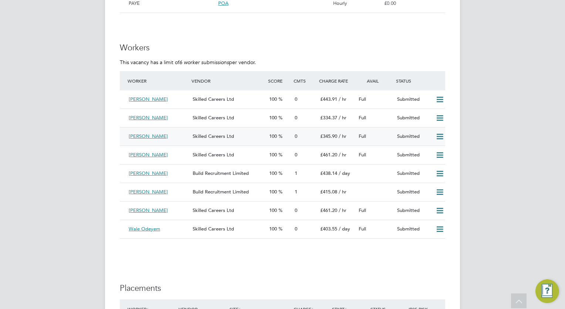
click at [441, 137] on icon at bounding box center [439, 137] width 9 height 6
click at [432, 161] on li "Reject" at bounding box center [431, 162] width 26 height 10
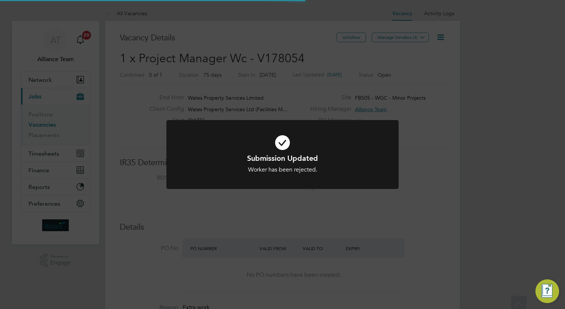
scroll to position [13, 115]
click at [502, 186] on div "Submission Updated Worker has been rejected. Cancel Okay" at bounding box center [282, 154] width 565 height 309
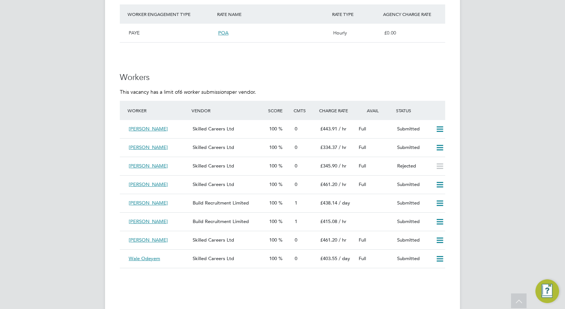
scroll to position [636, 0]
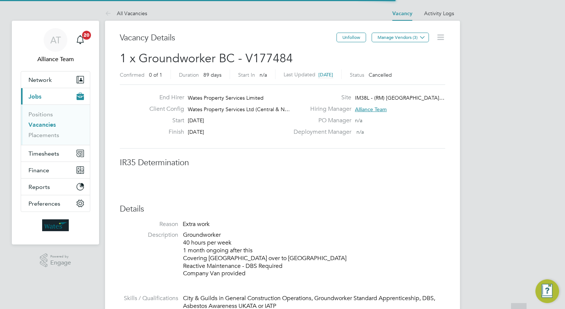
scroll to position [3, 4]
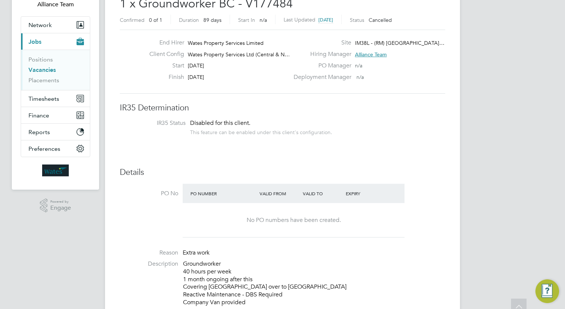
scroll to position [133, 0]
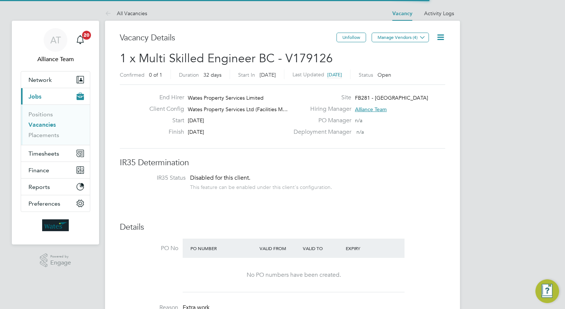
scroll to position [4, 4]
click at [320, 191] on li "IR35 Status Disabled for this client. This feature can be enabled under this cl…" at bounding box center [282, 183] width 311 height 18
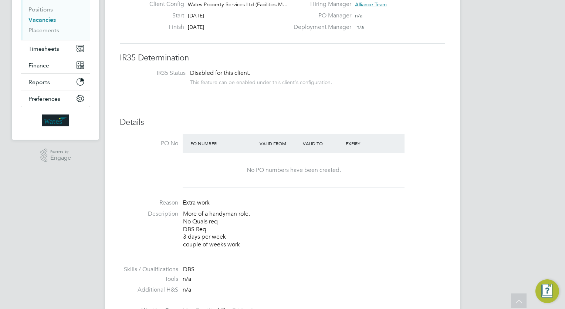
scroll to position [0, 0]
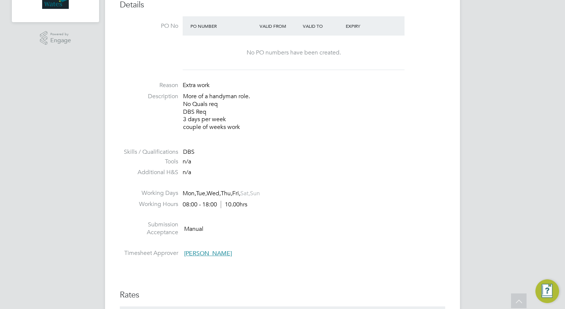
scroll to position [207, 0]
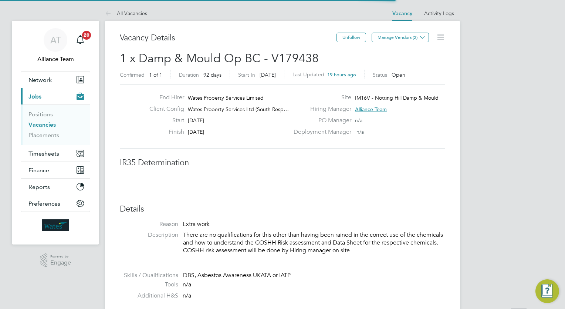
scroll to position [3, 4]
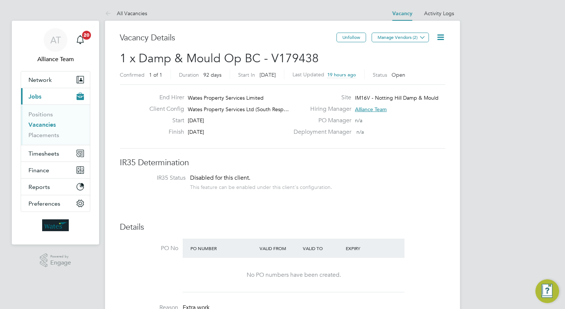
click at [442, 36] on icon at bounding box center [440, 37] width 9 height 9
click at [413, 67] on li "Update Status" at bounding box center [422, 65] width 43 height 10
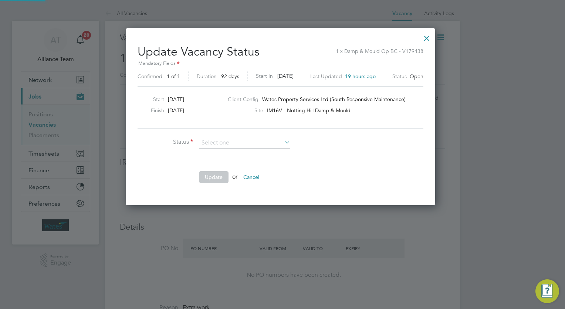
scroll to position [176, 314]
click at [250, 148] on li "Completed" at bounding box center [245, 152] width 92 height 10
type input "Completed"
click at [217, 180] on button "Update" at bounding box center [214, 177] width 30 height 12
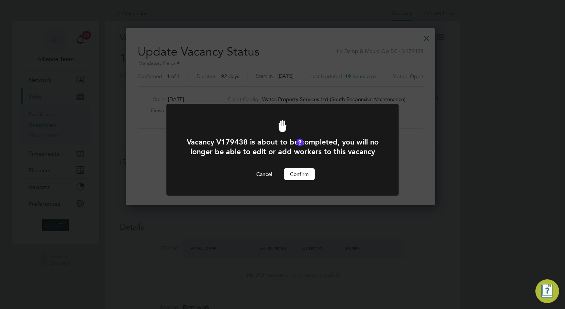
click at [296, 180] on button "Confirm" at bounding box center [299, 174] width 31 height 12
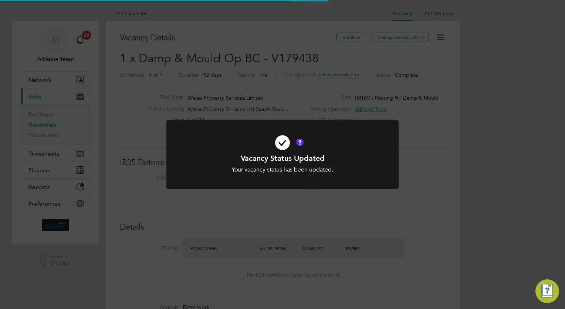
click at [489, 223] on div "Vacancy Status Updated Your vacancy status has been updated. Cancel Okay" at bounding box center [282, 154] width 565 height 309
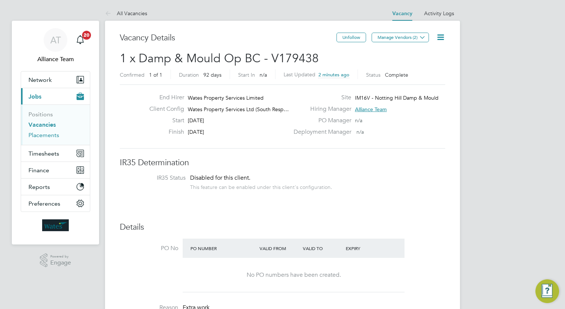
click at [37, 135] on link "Placements" at bounding box center [43, 134] width 31 height 7
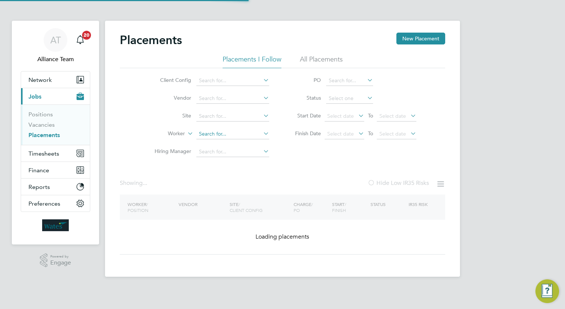
click at [235, 137] on input at bounding box center [232, 134] width 73 height 10
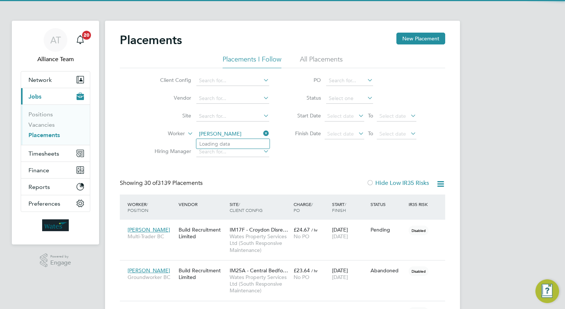
scroll to position [28, 51]
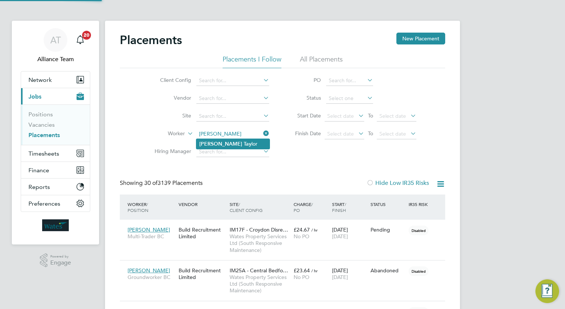
click at [242, 145] on li "Daniel Tay lor" at bounding box center [232, 144] width 73 height 10
type input "[PERSON_NAME]"
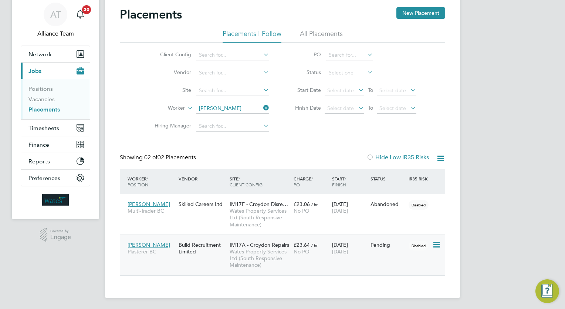
click at [321, 241] on div "£23.64 / hr No PO" at bounding box center [311, 248] width 38 height 21
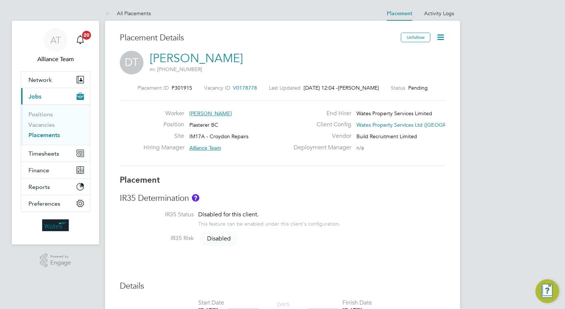
click at [188, 58] on link "[PERSON_NAME]" at bounding box center [196, 58] width 93 height 14
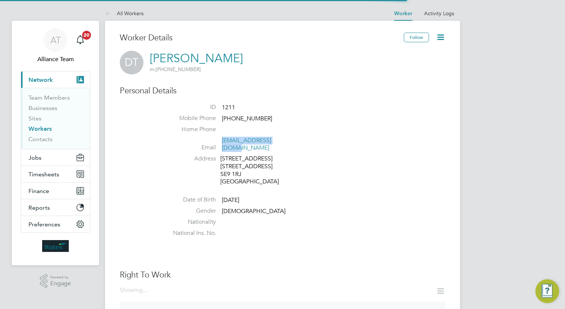
drag, startPoint x: 292, startPoint y: 140, endPoint x: 221, endPoint y: 141, distance: 70.7
click at [221, 141] on li "Email dannyme32@icloud.com" at bounding box center [304, 146] width 281 height 18
copy link "dannyme32@icloud.com"
click at [41, 128] on link "Workers" at bounding box center [39, 128] width 23 height 7
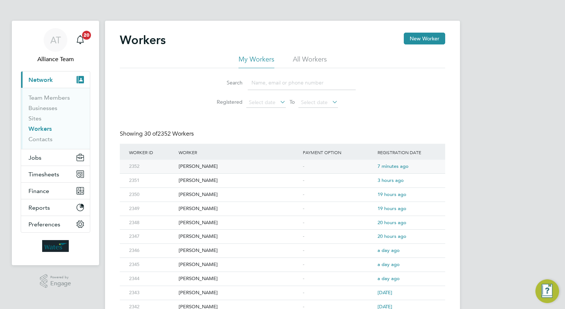
click at [259, 163] on div "[PERSON_NAME]" at bounding box center [239, 166] width 124 height 14
click at [39, 158] on span "Jobs" at bounding box center [34, 157] width 13 height 7
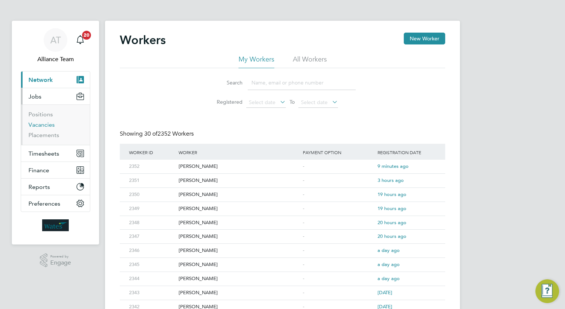
click at [44, 125] on link "Vacancies" at bounding box center [41, 124] width 26 height 7
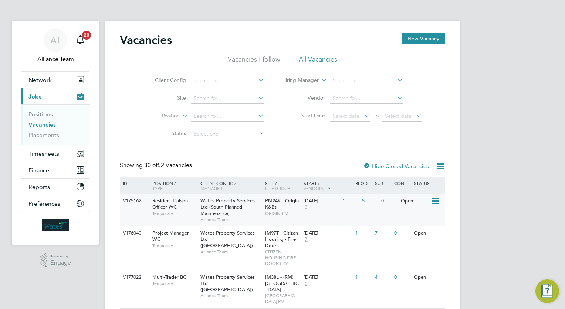
click at [283, 206] on div "PM24K - Origin K&Bs ORIGIN PM" at bounding box center [282, 207] width 39 height 26
click at [51, 151] on span "Timesheets" at bounding box center [43, 153] width 31 height 7
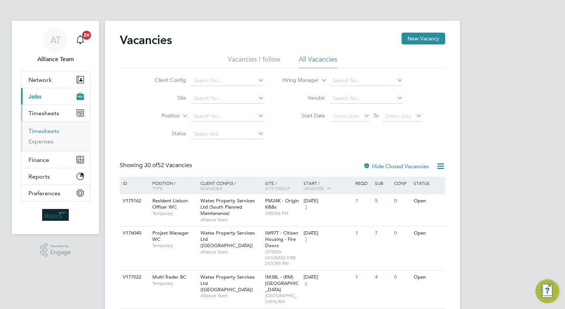
click at [44, 132] on link "Timesheets" at bounding box center [43, 130] width 31 height 7
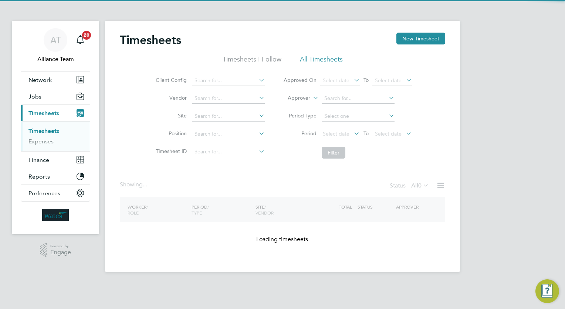
click at [300, 98] on label "Approver" at bounding box center [293, 97] width 33 height 7
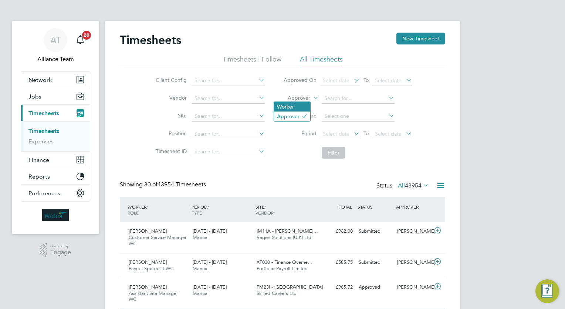
click at [293, 104] on li "Worker" at bounding box center [292, 107] width 36 height 10
click at [358, 92] on li "Worker" at bounding box center [347, 99] width 147 height 18
click at [357, 95] on input at bounding box center [358, 98] width 73 height 10
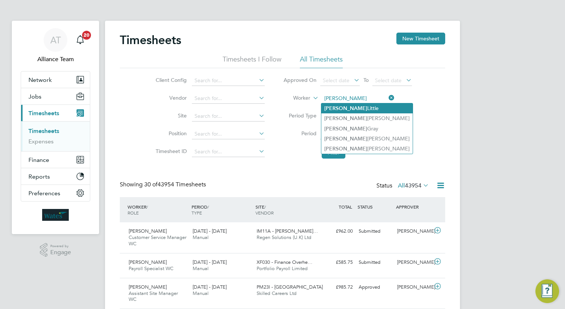
click at [358, 107] on li "Stuart Little" at bounding box center [366, 108] width 91 height 10
type input "[PERSON_NAME]"
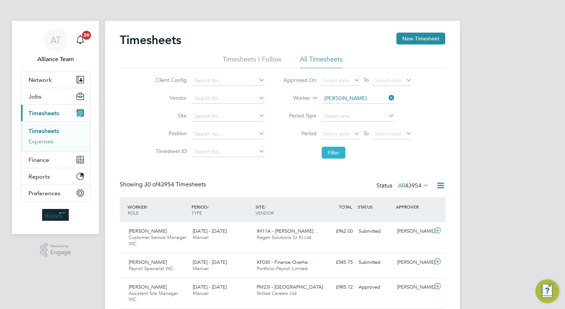
click at [336, 152] on button "Filter" at bounding box center [334, 153] width 24 height 12
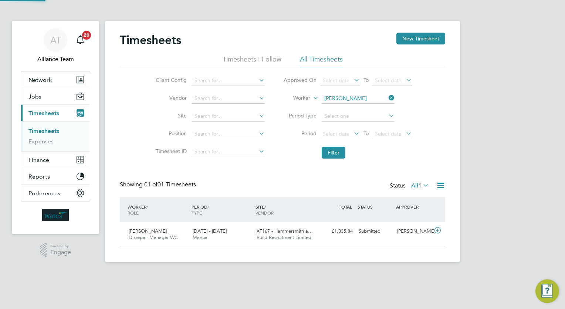
click at [481, 178] on div "AT Alliance Team Notifications 20 Applications: Network Team Members Businesses…" at bounding box center [282, 136] width 565 height 273
click at [403, 239] on div "Stuart Little Disrepair Manager WC 23 - 29 Aug 2025 23 - 29 Aug 2025 Manual XF1…" at bounding box center [283, 234] width 326 height 24
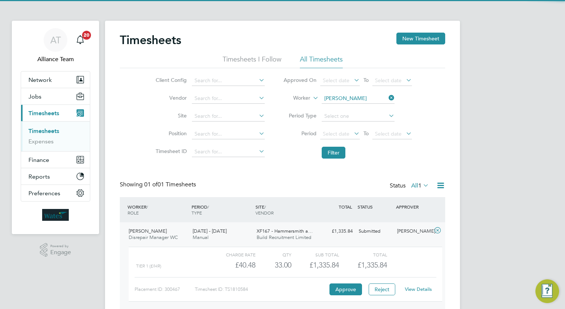
click at [473, 195] on div "AT Alliance Team Notifications 20 Applications: Network Team Members Businesses…" at bounding box center [282, 170] width 565 height 341
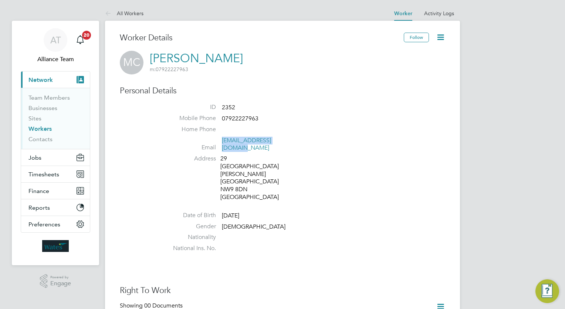
drag, startPoint x: 299, startPoint y: 138, endPoint x: 223, endPoint y: 142, distance: 75.6
click at [223, 142] on li "Email [EMAIL_ADDRESS][DOMAIN_NAME]" at bounding box center [304, 146] width 281 height 18
copy link "[EMAIL_ADDRESS][DOMAIN_NAME]"
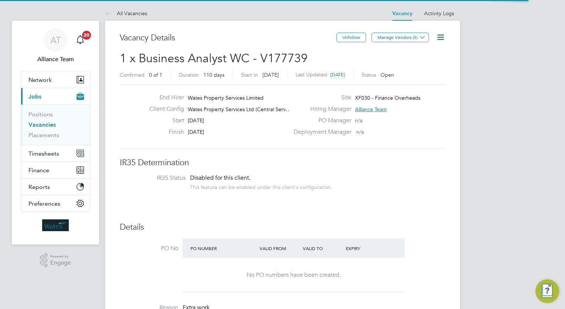
click at [280, 180] on div "Disabled for this client. This feature can be enabled under this client's confi…" at bounding box center [261, 182] width 142 height 16
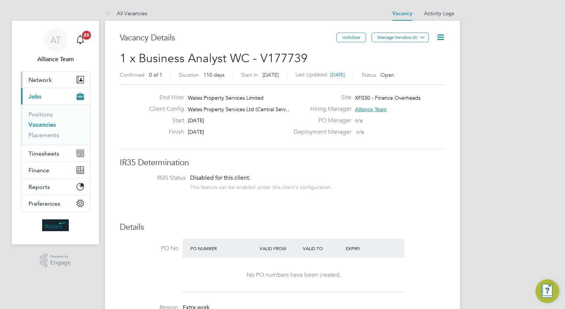
click at [50, 76] on span "Network" at bounding box center [39, 79] width 23 height 7
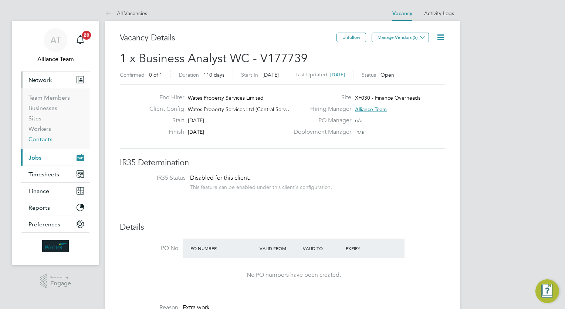
click at [43, 138] on link "Contacts" at bounding box center [40, 138] width 24 height 7
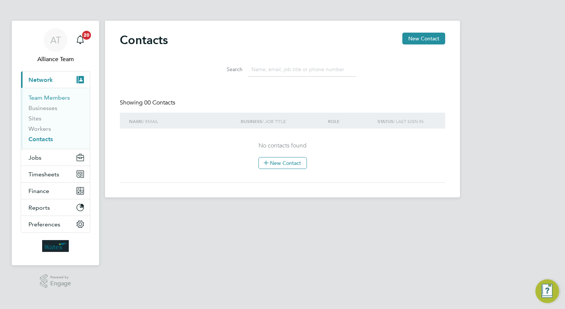
click at [37, 98] on link "Team Members" at bounding box center [48, 97] width 41 height 7
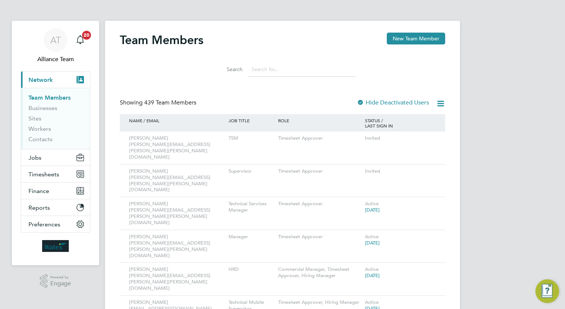
click at [276, 72] on input at bounding box center [302, 69] width 108 height 14
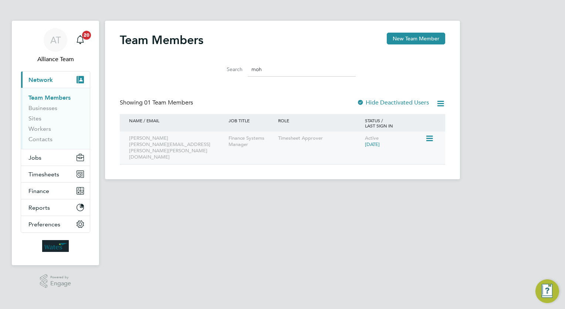
type input "moh"
click at [252, 147] on div "Finance Systems Manager" at bounding box center [252, 141] width 50 height 20
click at [430, 137] on icon at bounding box center [428, 138] width 7 height 9
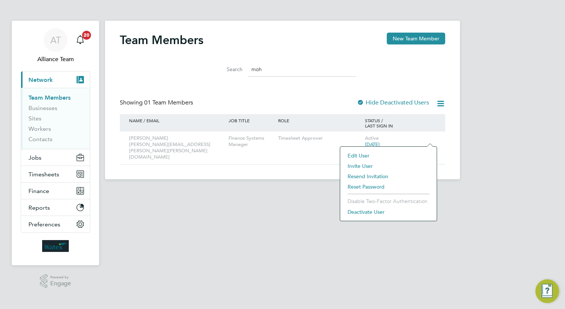
click at [361, 154] on li "Edit User" at bounding box center [388, 155] width 89 height 10
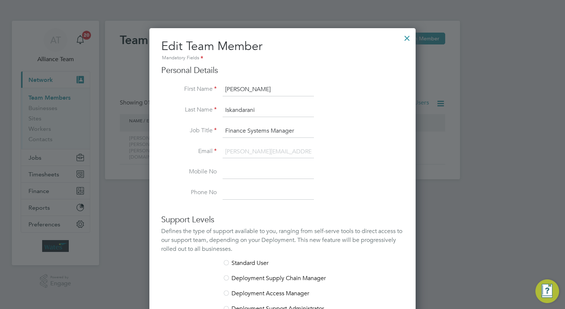
scroll to position [0, 7]
click at [352, 151] on li "Email mohamed.iskandarani@wates.co.uk" at bounding box center [282, 155] width 243 height 21
click at [407, 40] on div at bounding box center [407, 36] width 13 height 13
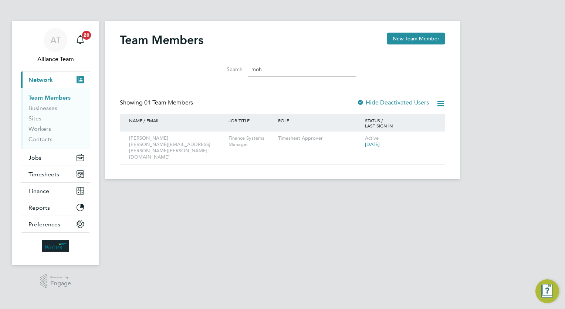
click at [319, 191] on html "AT Alliance Team Notifications 20 Applications: Current page: Network Team Memb…" at bounding box center [282, 95] width 565 height 191
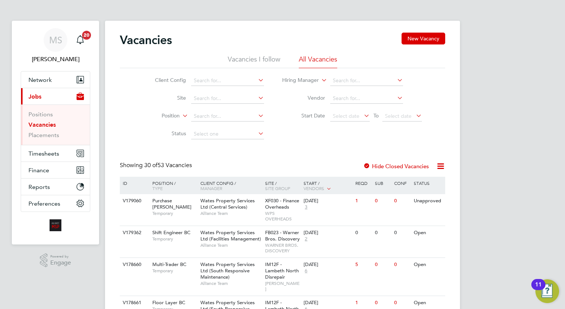
click at [125, 118] on div "Client Config Site Position Status Hiring Manager Vendor Start Date Select date…" at bounding box center [283, 105] width 326 height 75
click at [48, 148] on button "Timesheets" at bounding box center [55, 153] width 69 height 16
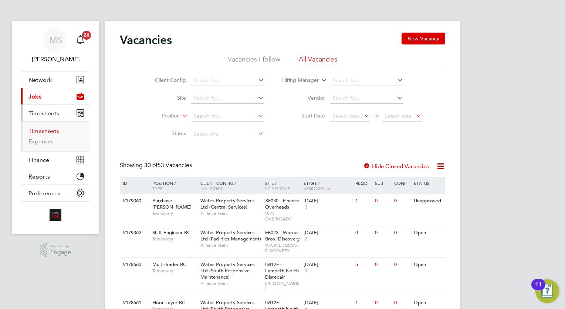
click at [48, 132] on link "Timesheets" at bounding box center [43, 130] width 31 height 7
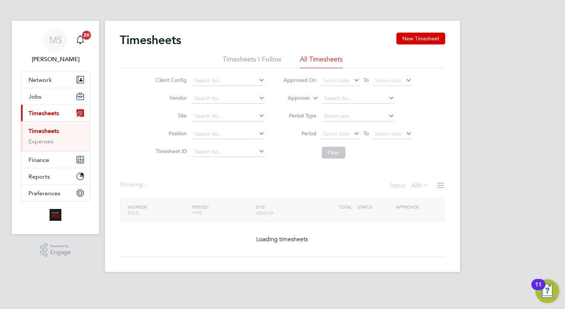
click at [304, 99] on label "Approver" at bounding box center [293, 97] width 33 height 7
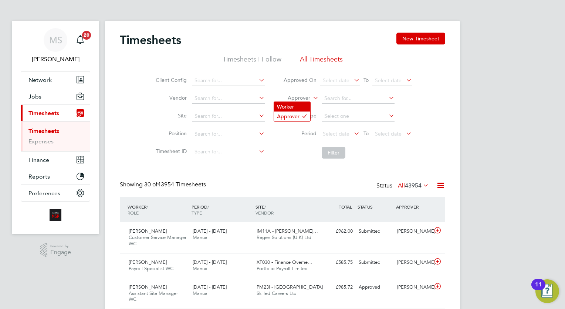
click at [298, 106] on li "Worker" at bounding box center [292, 107] width 36 height 10
click at [348, 101] on input at bounding box center [358, 98] width 73 height 10
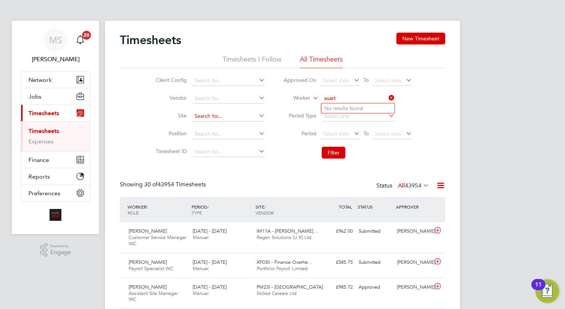
type input "suart"
click at [357, 100] on input at bounding box center [358, 98] width 73 height 10
type input "stua"
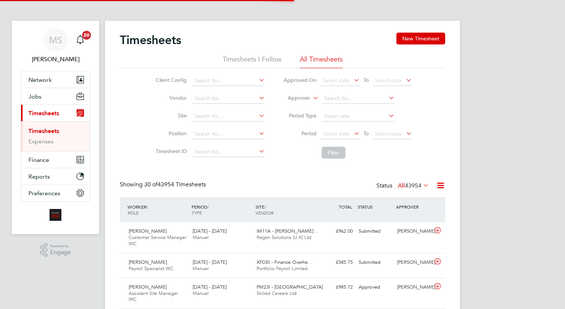
click at [300, 96] on label "Approver" at bounding box center [293, 97] width 33 height 7
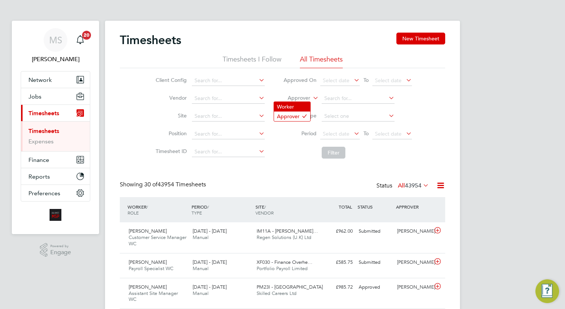
click at [296, 104] on li "Worker" at bounding box center [292, 107] width 36 height 10
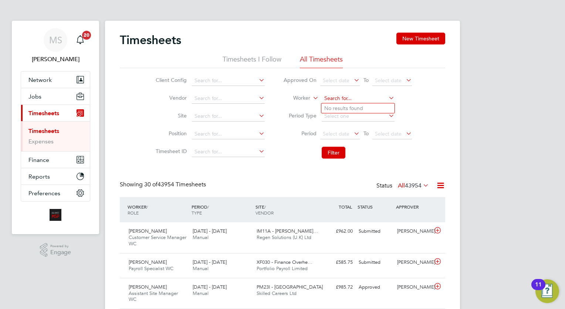
click at [341, 101] on input at bounding box center [358, 98] width 73 height 10
type input "stu"
click at [261, 59] on li "Timesheets I Follow" at bounding box center [252, 61] width 59 height 13
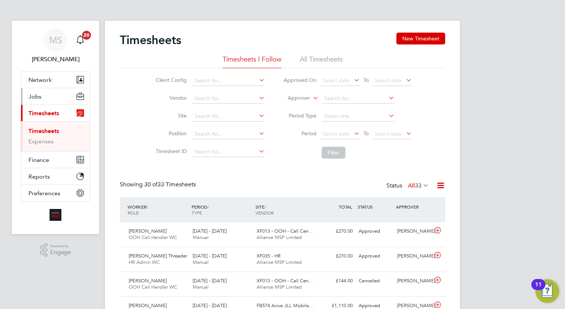
click at [46, 97] on button "Jobs" at bounding box center [55, 96] width 69 height 16
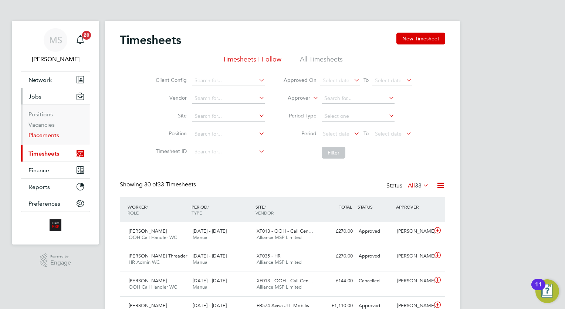
click at [45, 132] on link "Placements" at bounding box center [43, 134] width 31 height 7
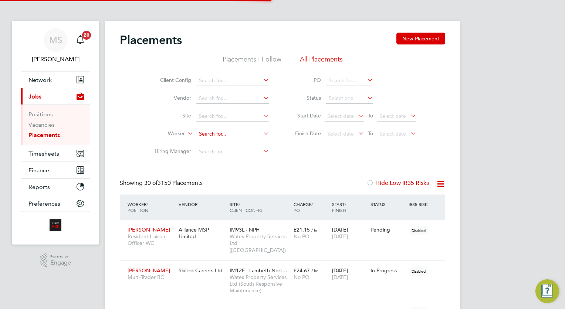
click at [217, 135] on input at bounding box center [232, 134] width 73 height 10
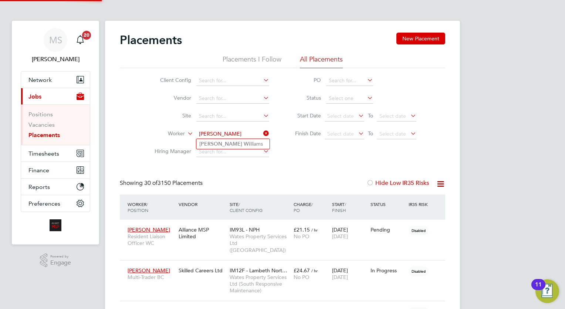
click at [240, 146] on li "Darius Wi lliams" at bounding box center [232, 144] width 73 height 10
type input "[PERSON_NAME]"
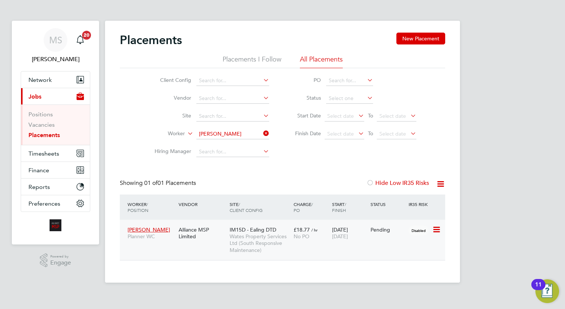
click at [290, 242] on span "Wates Property Services Ltd (South Responsive Maintenance)" at bounding box center [260, 243] width 60 height 20
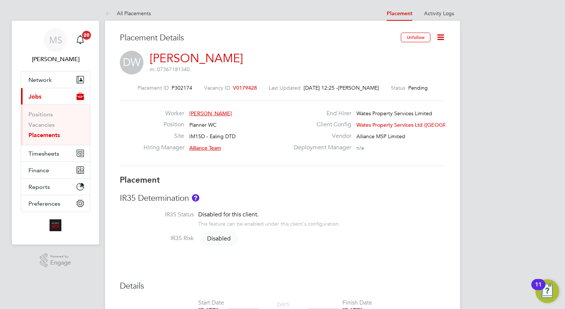
click at [52, 131] on link "Placements" at bounding box center [43, 134] width 31 height 7
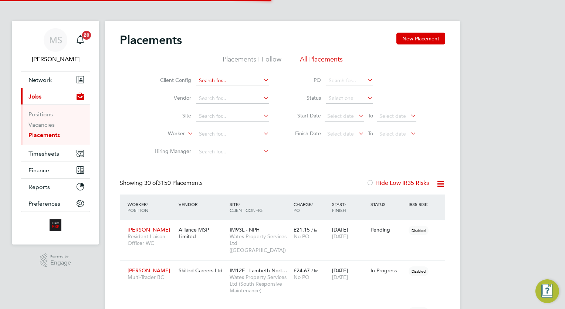
click at [228, 79] on input at bounding box center [232, 80] width 73 height 10
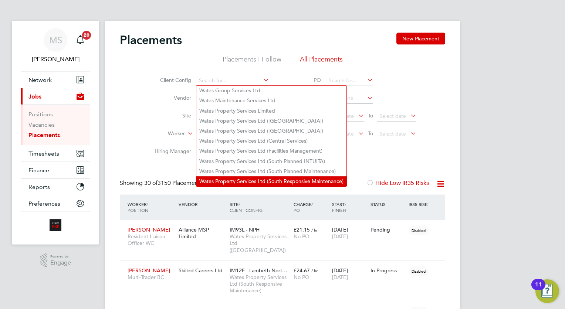
click at [285, 179] on li "Wates Property Services Ltd (South Responsive Maintenance)" at bounding box center [271, 181] width 150 height 10
type input "Wates Property Services Ltd (South Responsive Maintenance)"
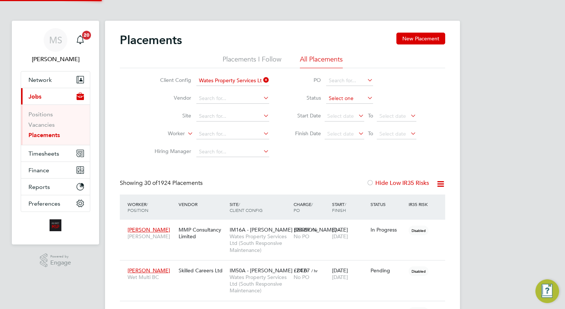
click at [354, 96] on input at bounding box center [349, 98] width 47 height 10
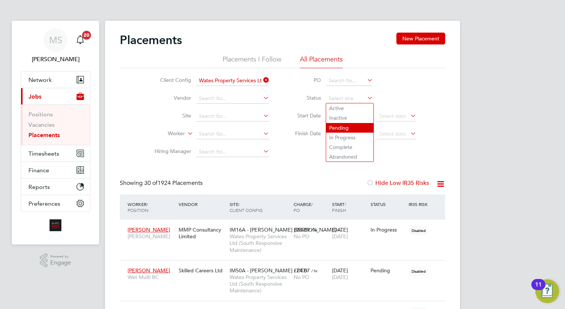
click at [345, 127] on li "Pending" at bounding box center [349, 128] width 47 height 10
type input "Pending"
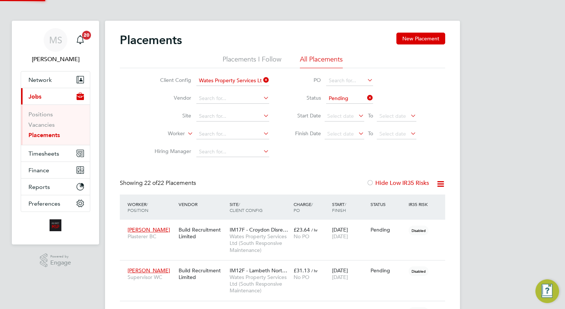
click at [442, 181] on icon at bounding box center [440, 183] width 9 height 9
click at [425, 200] on li "Download Placements Report" at bounding box center [404, 201] width 79 height 10
